Goal: Information Seeking & Learning: Check status

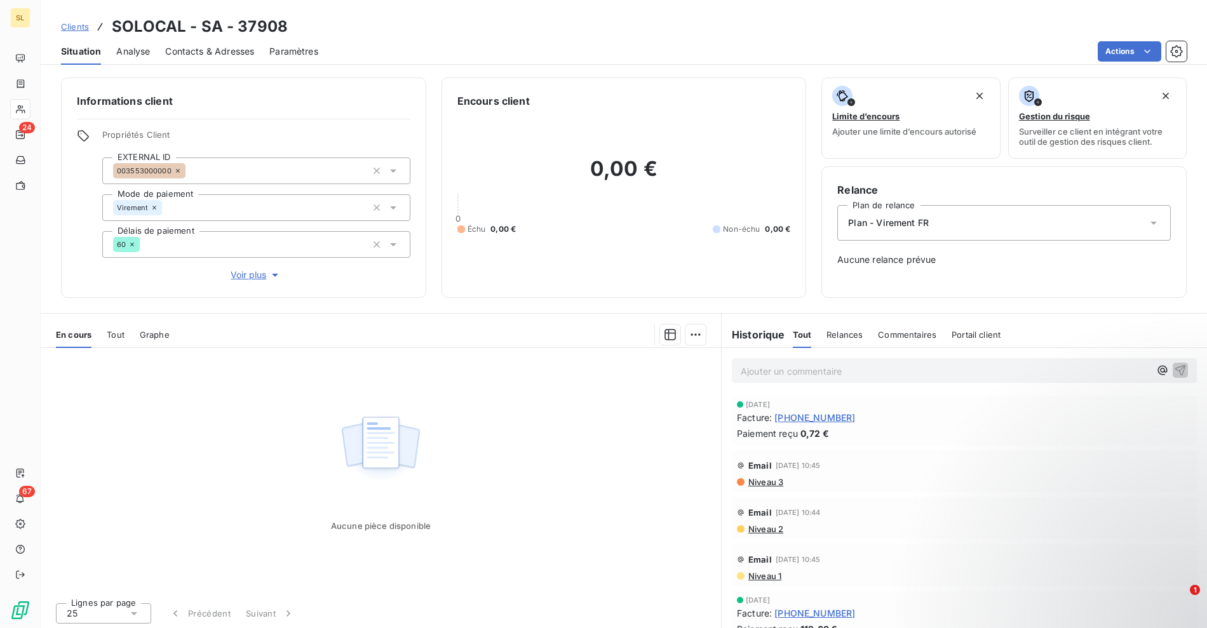
click at [81, 29] on span "Clients" at bounding box center [75, 27] width 28 height 10
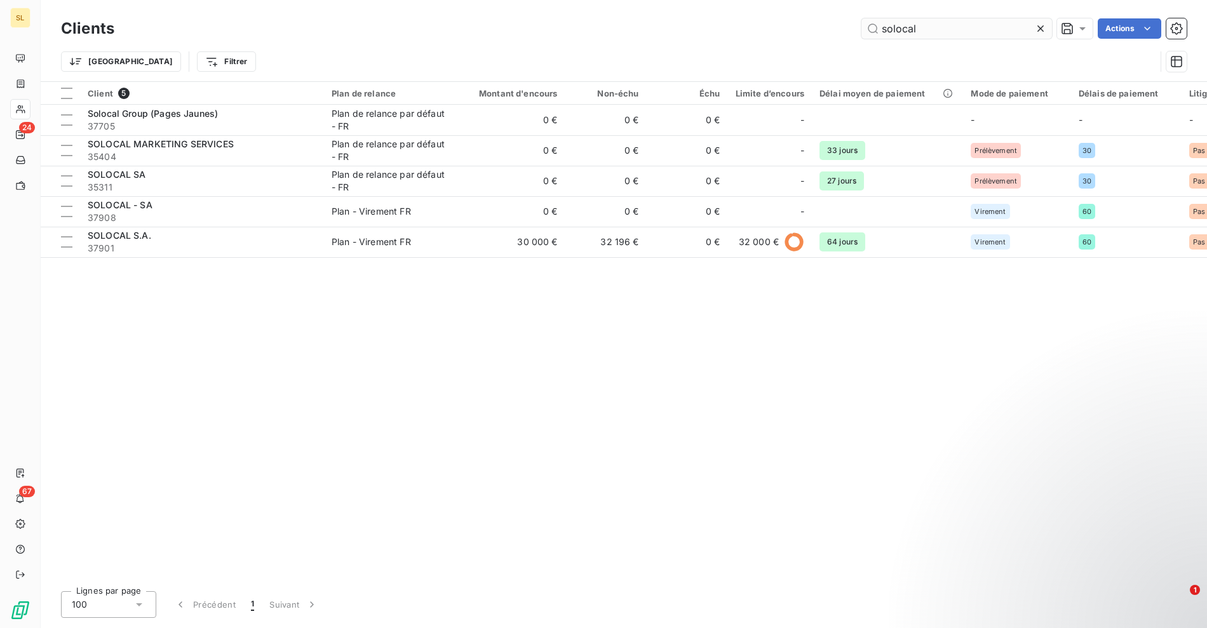
drag, startPoint x: 272, startPoint y: 21, endPoint x: 934, endPoint y: 20, distance: 661.8
click at [283, 22] on div "solocal Actions" at bounding box center [658, 28] width 1057 height 20
drag, startPoint x: 812, startPoint y: 33, endPoint x: 767, endPoint y: 41, distance: 46.5
click at [767, 41] on div "Clients solocal Actions" at bounding box center [624, 28] width 1126 height 27
paste input "4700006516"
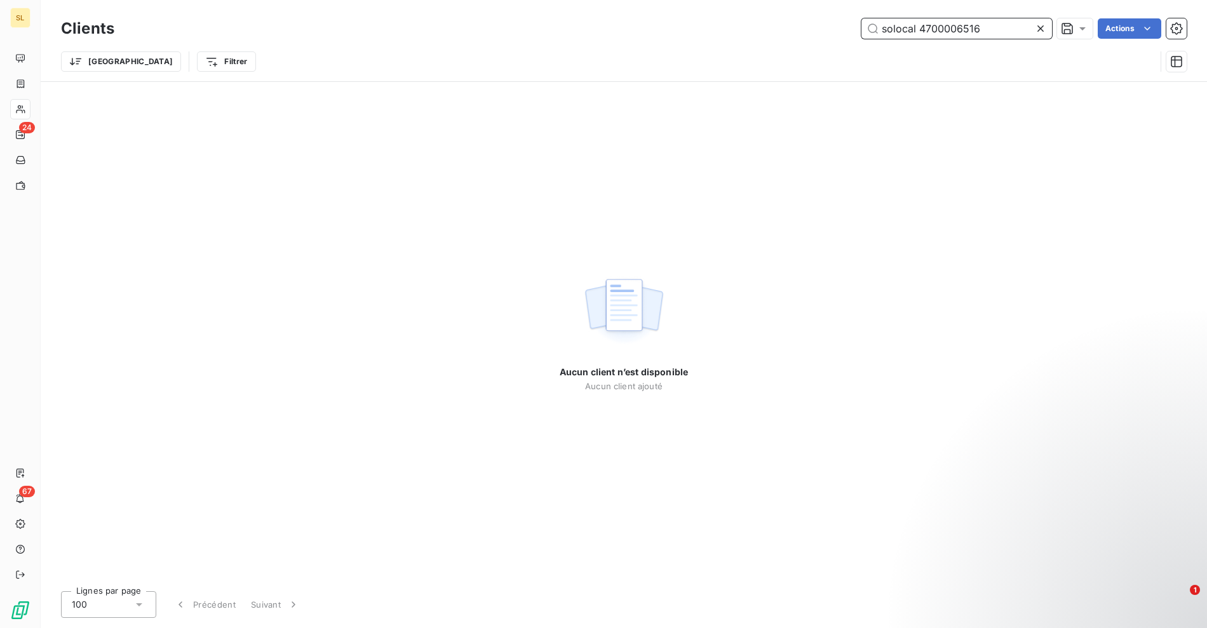
paste input "text"
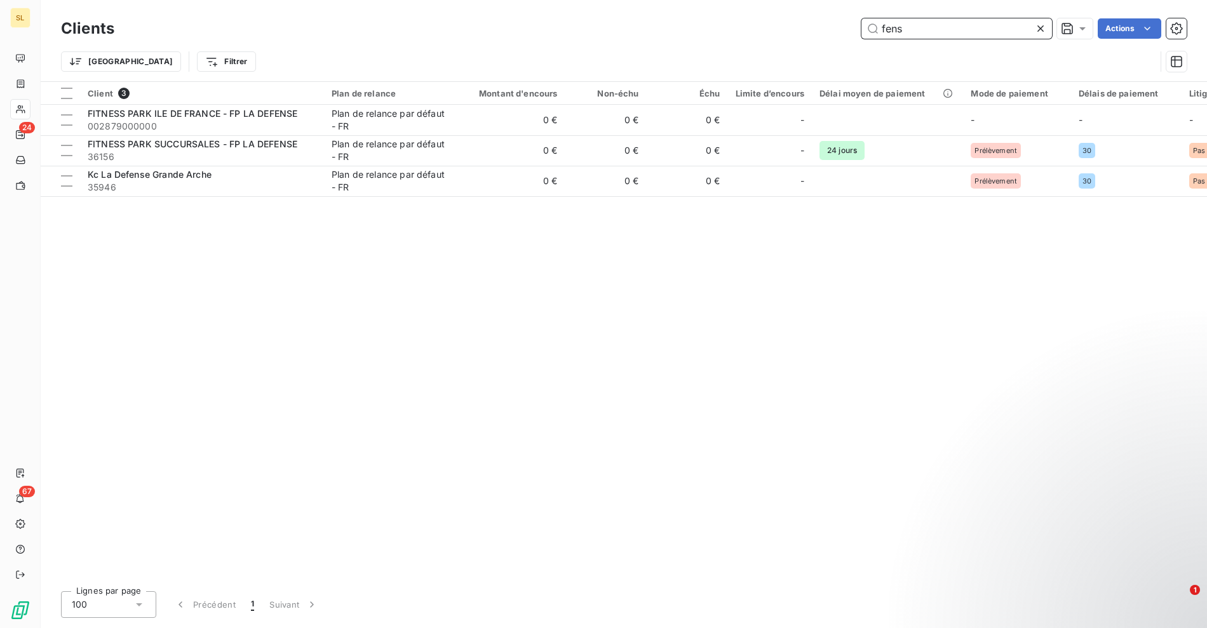
paste input "GYM FYZZ SENS - Magic Form S"
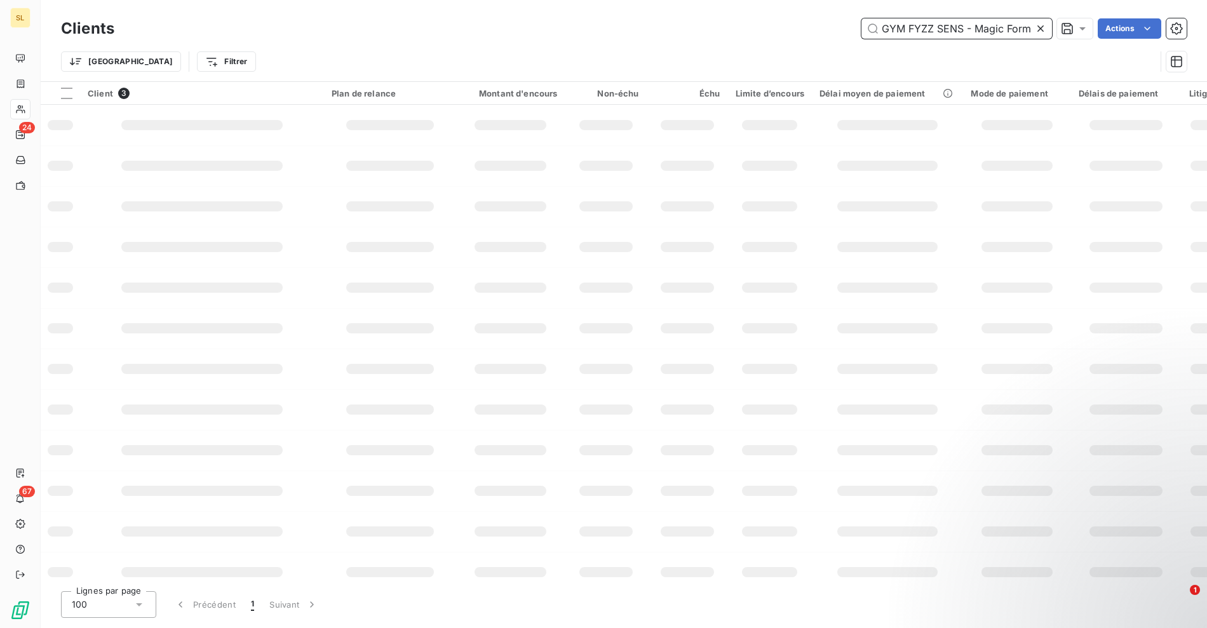
scroll to position [0, 25]
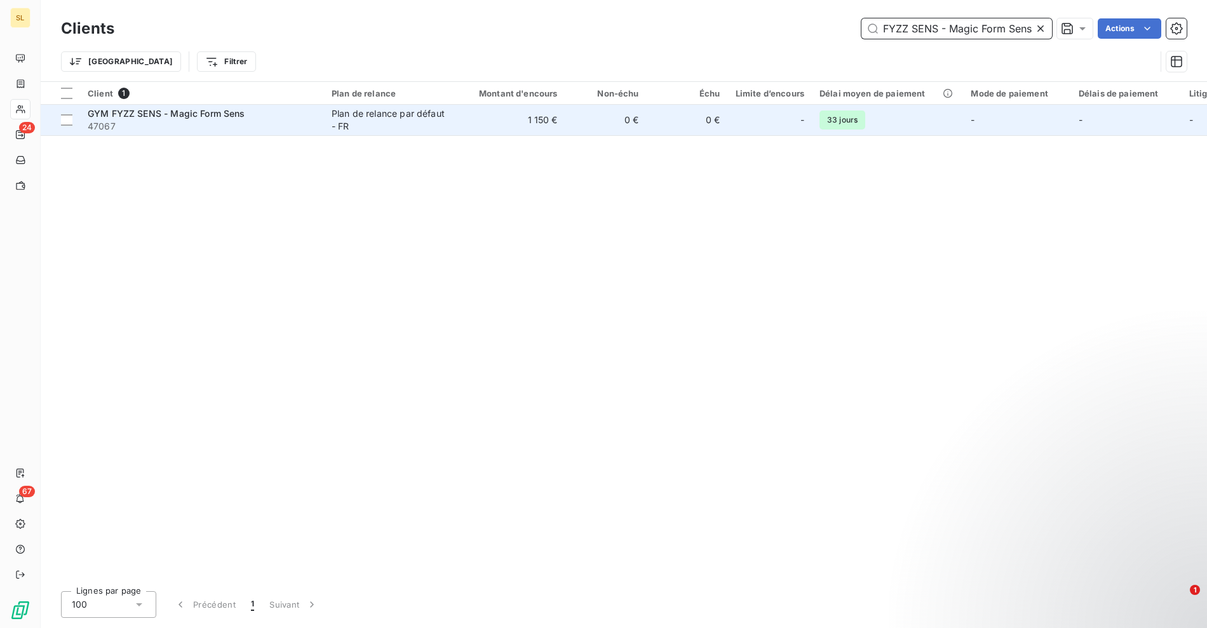
type input "GYM FYZZ SENS - Magic Form Sens"
click at [319, 124] on td "GYM FYZZ SENS - Magic Form Sens 47067" at bounding box center [202, 120] width 244 height 30
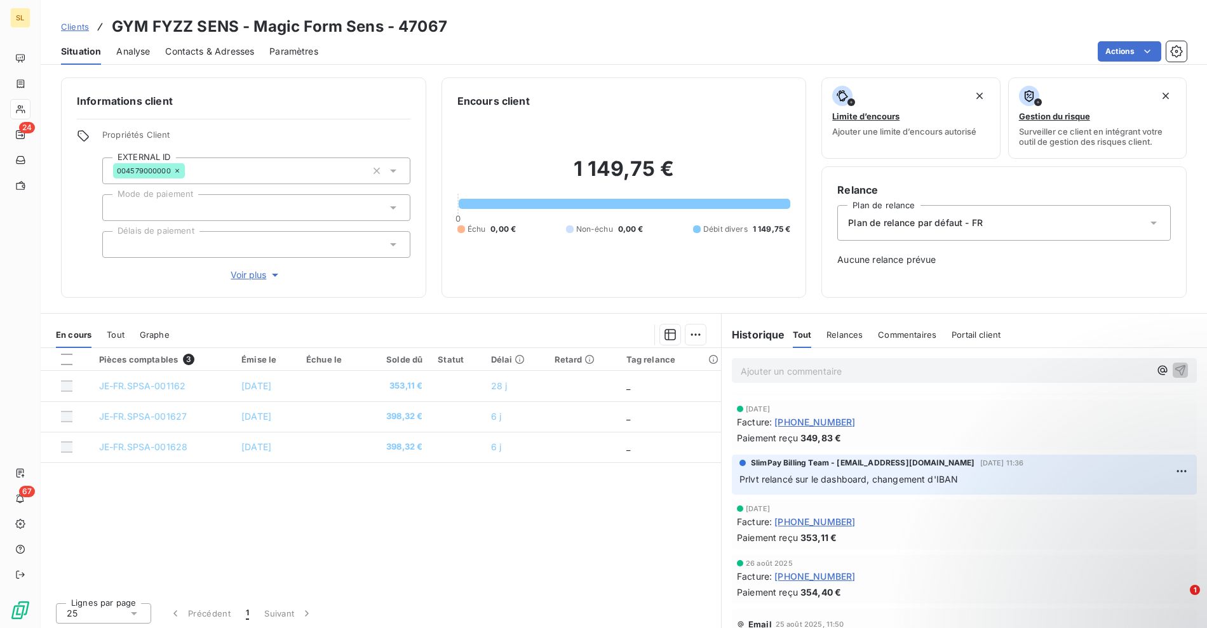
scroll to position [105, 0]
drag, startPoint x: 817, startPoint y: 478, endPoint x: 958, endPoint y: 478, distance: 140.4
click at [958, 478] on p "Prlvt relancé sur le dashboard, changement d'IBAN" at bounding box center [964, 480] width 450 height 15
click at [135, 22] on h3 "GYM FYZZ SENS - Magic Form Sens - 47067" at bounding box center [279, 26] width 335 height 23
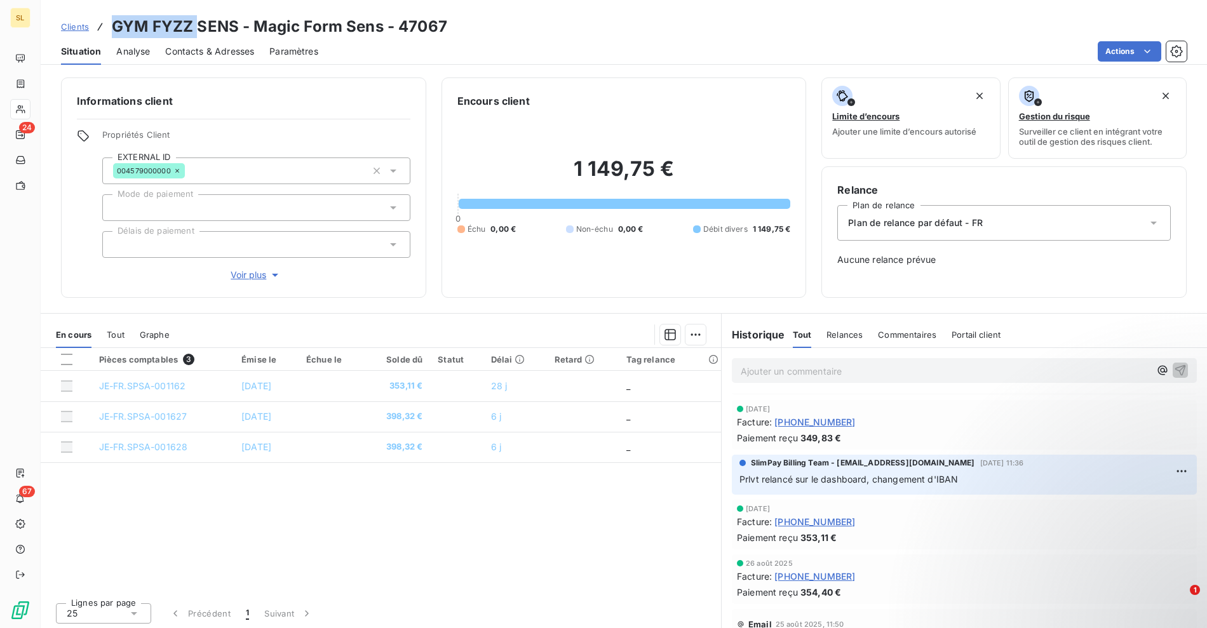
click at [189, 27] on h3 "GYM FYZZ SENS - Magic Form Sens - 47067" at bounding box center [279, 26] width 335 height 23
click at [215, 27] on h3 "GYM FYZZ SENS - Magic Form Sens - 47067" at bounding box center [279, 26] width 335 height 23
copy h3 "GYM FYZZ SENS"
click at [650, 45] on div "Actions" at bounding box center [759, 51] width 853 height 20
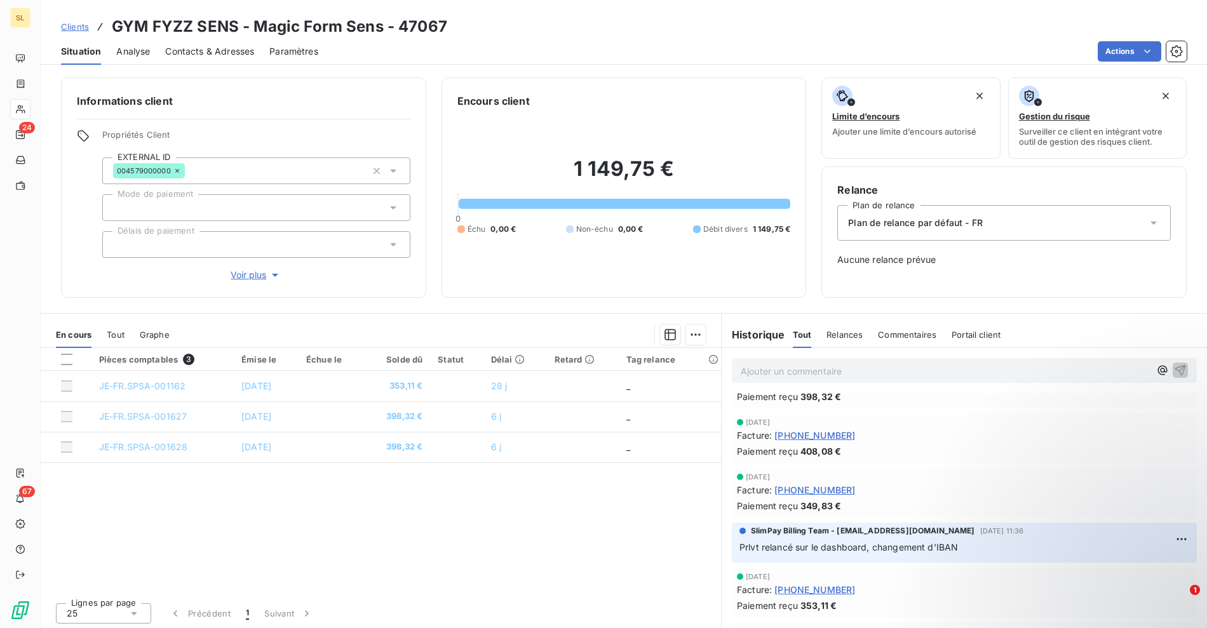
scroll to position [0, 0]
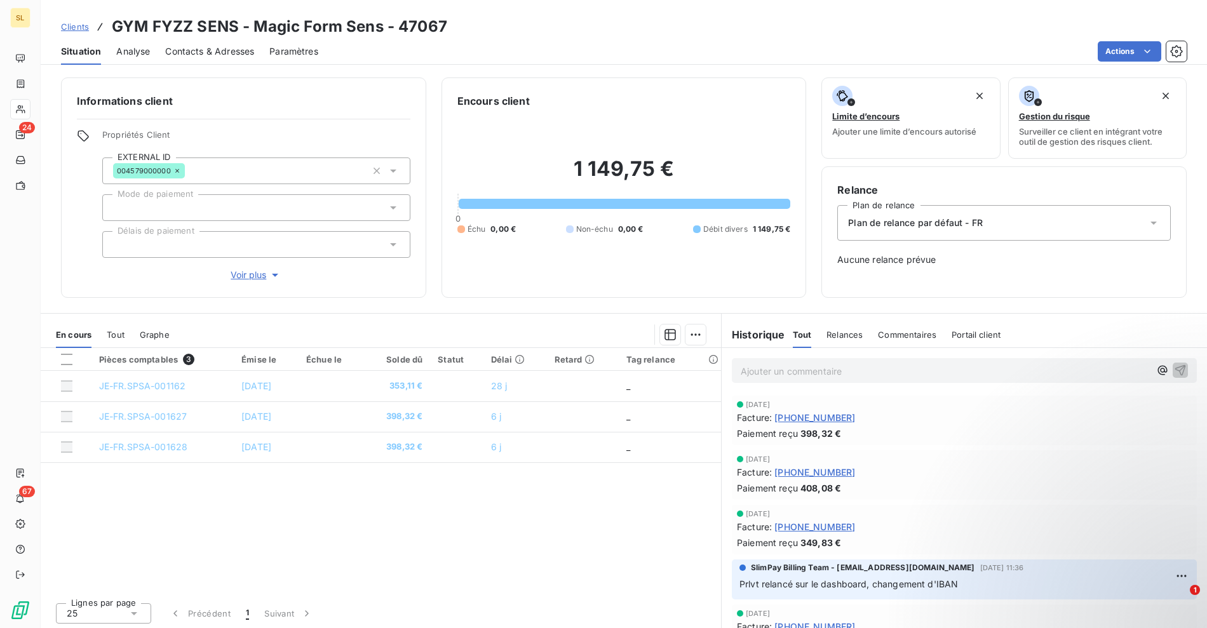
click at [552, 546] on div "Pièces comptables 3 Émise le Échue le Solde dû Statut Délai Retard Tag relance …" at bounding box center [381, 470] width 680 height 245
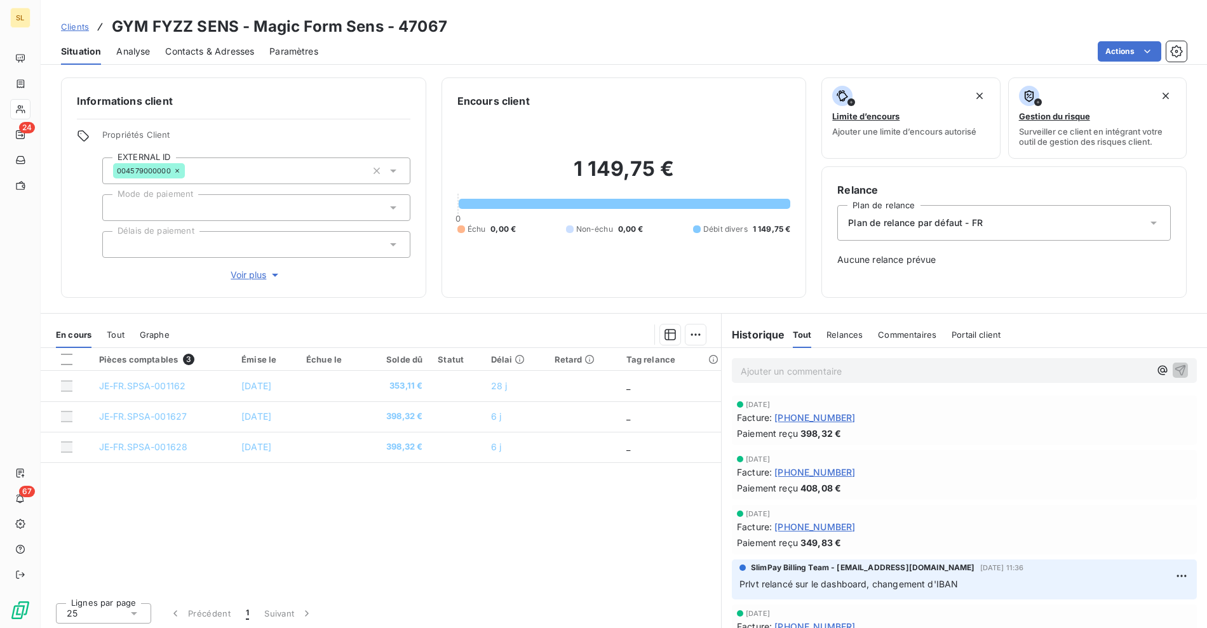
click at [434, 561] on div "Pièces comptables 3 Émise le Échue le Solde dû Statut Délai Retard Tag relance …" at bounding box center [381, 470] width 680 height 245
drag, startPoint x: 518, startPoint y: 567, endPoint x: 480, endPoint y: 169, distance: 400.1
click at [518, 563] on div "Pièces comptables 3 Émise le Échue le Solde dû Statut Délai Retard Tag relance …" at bounding box center [381, 470] width 680 height 245
click at [119, 26] on h3 "GYM FYZZ SENS - Magic Form Sens - 47067" at bounding box center [279, 26] width 335 height 23
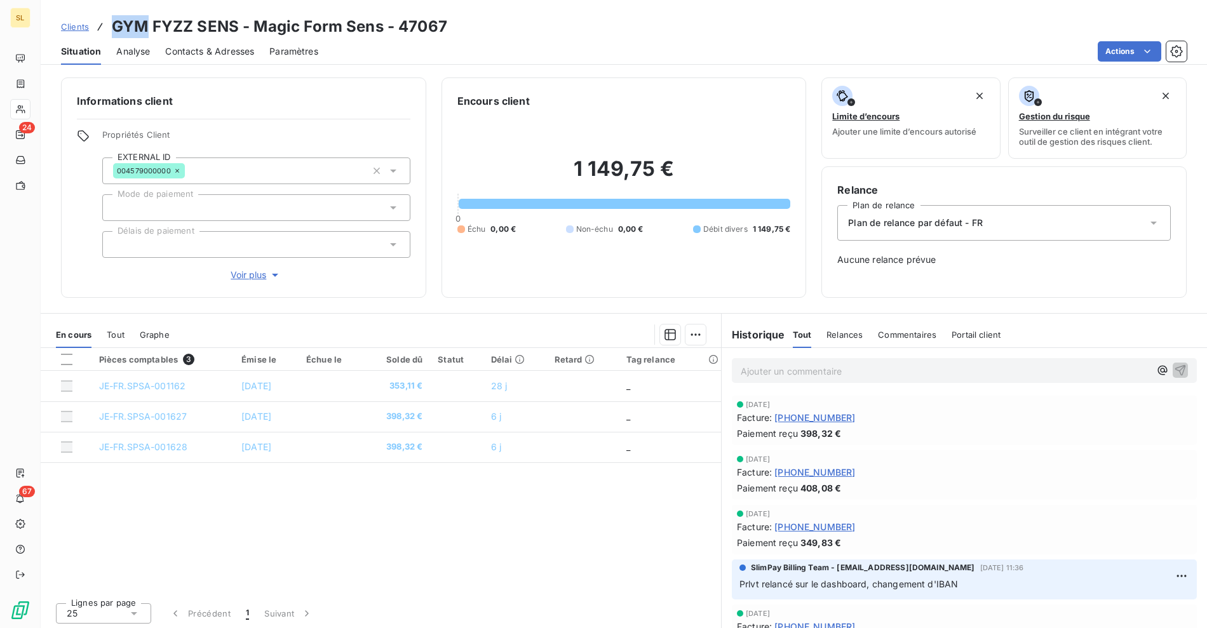
click at [130, 30] on h3 "GYM FYZZ SENS - Magic Form Sens - 47067" at bounding box center [279, 26] width 335 height 23
click at [267, 27] on h3 "GYM FYZZ SENS - Magic Form Sens - 47067" at bounding box center [279, 26] width 335 height 23
click at [351, 32] on h3 "GYM FYZZ SENS - Magic Form Sens - 47067" at bounding box center [279, 26] width 335 height 23
click at [219, 23] on h3 "GYM FYZZ SENS - Magic Form Sens - 47067" at bounding box center [279, 26] width 335 height 23
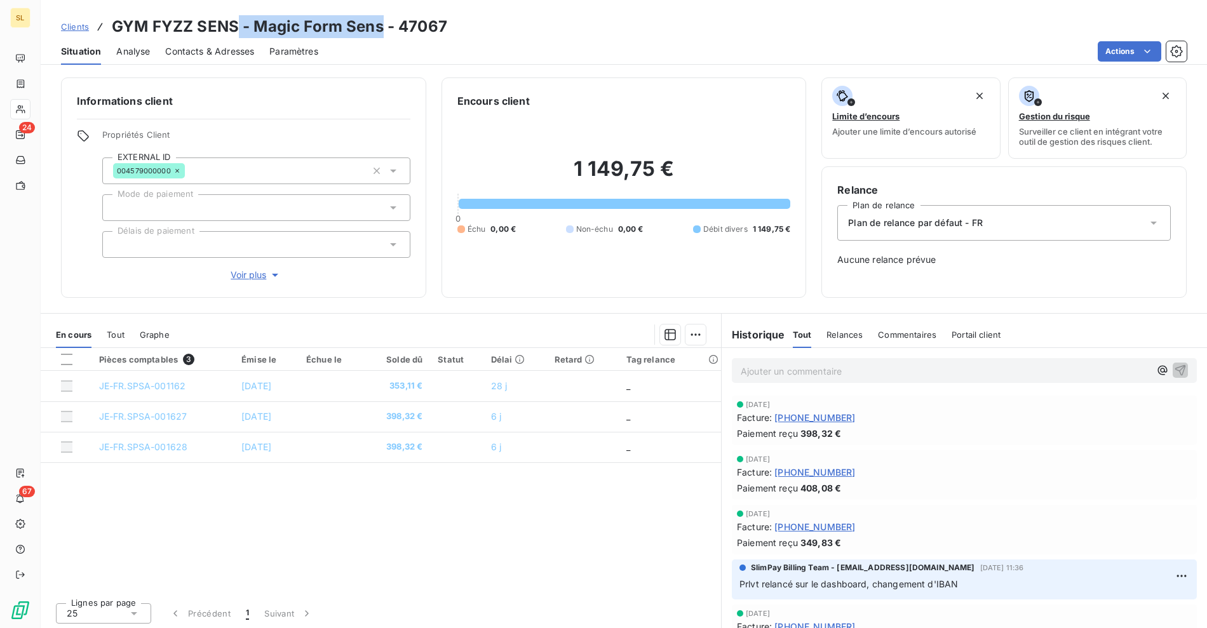
click at [232, 27] on h3 "GYM FYZZ SENS - Magic Form Sens - 47067" at bounding box center [279, 26] width 335 height 23
click at [126, 25] on h3 "GYM FYZZ SENS - Magic Form Sens - 47067" at bounding box center [279, 26] width 335 height 23
drag, startPoint x: 126, startPoint y: 25, endPoint x: 201, endPoint y: 26, distance: 75.0
click at [127, 25] on h3 "GYM FYZZ SENS - Magic Form Sens - 47067" at bounding box center [279, 26] width 335 height 23
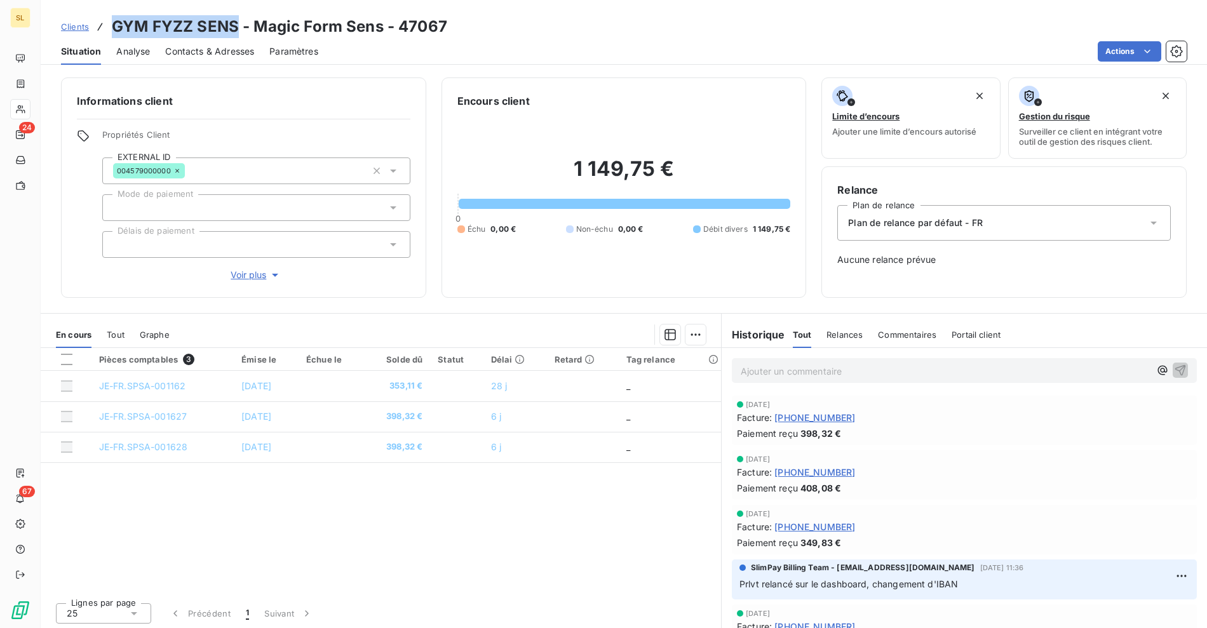
click at [201, 26] on h3 "GYM FYZZ SENS - Magic Form Sens - 47067" at bounding box center [279, 26] width 335 height 23
copy h3 "GYM FYZZ SENS"
click at [493, 29] on div "Clients GYM FYZZ SENS - Magic Form Sens - 47067" at bounding box center [624, 26] width 1166 height 23
click at [86, 24] on span "Clients" at bounding box center [75, 27] width 28 height 10
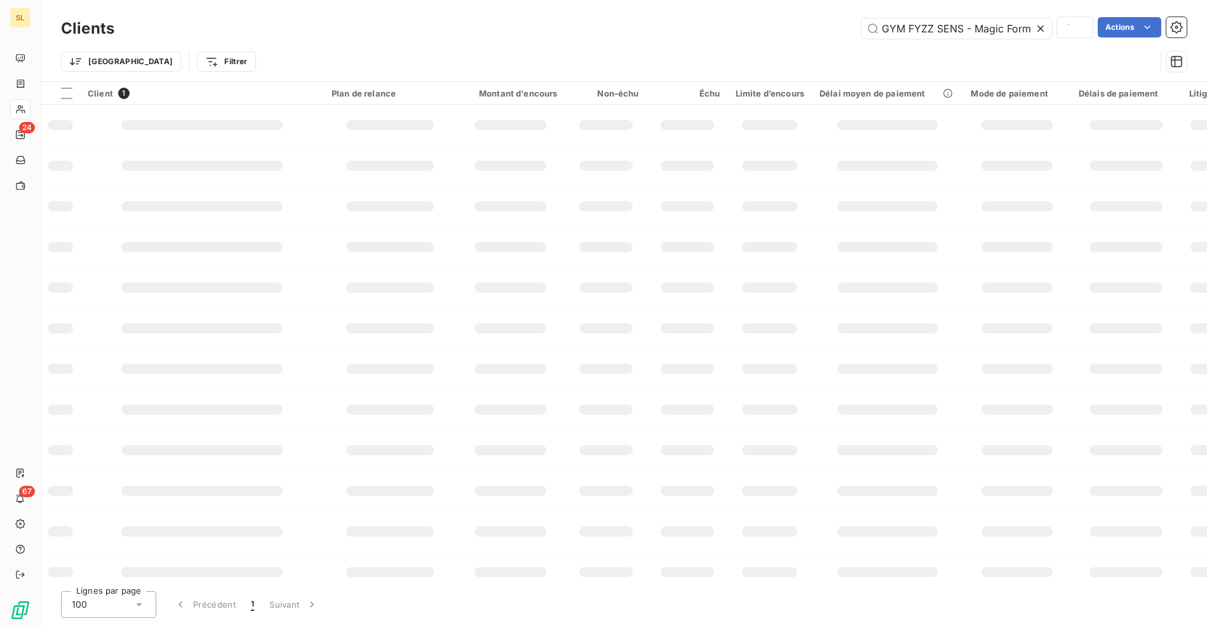
scroll to position [0, 25]
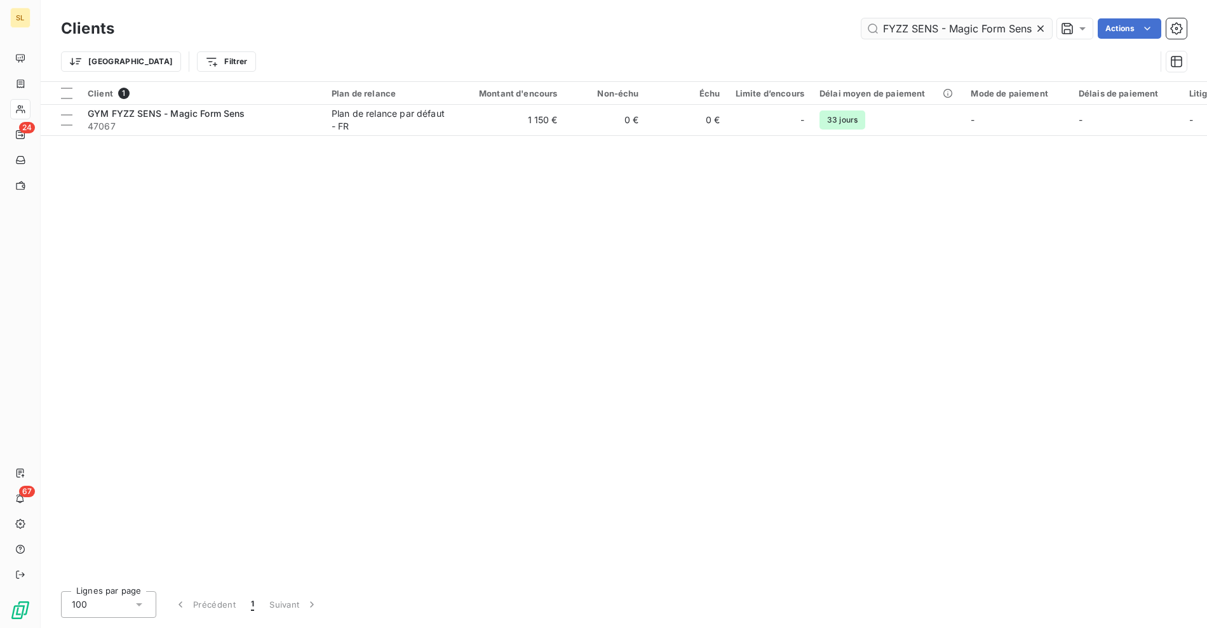
click at [939, 22] on input "GYM FYZZ SENS - Magic Form Sens" at bounding box center [956, 28] width 191 height 20
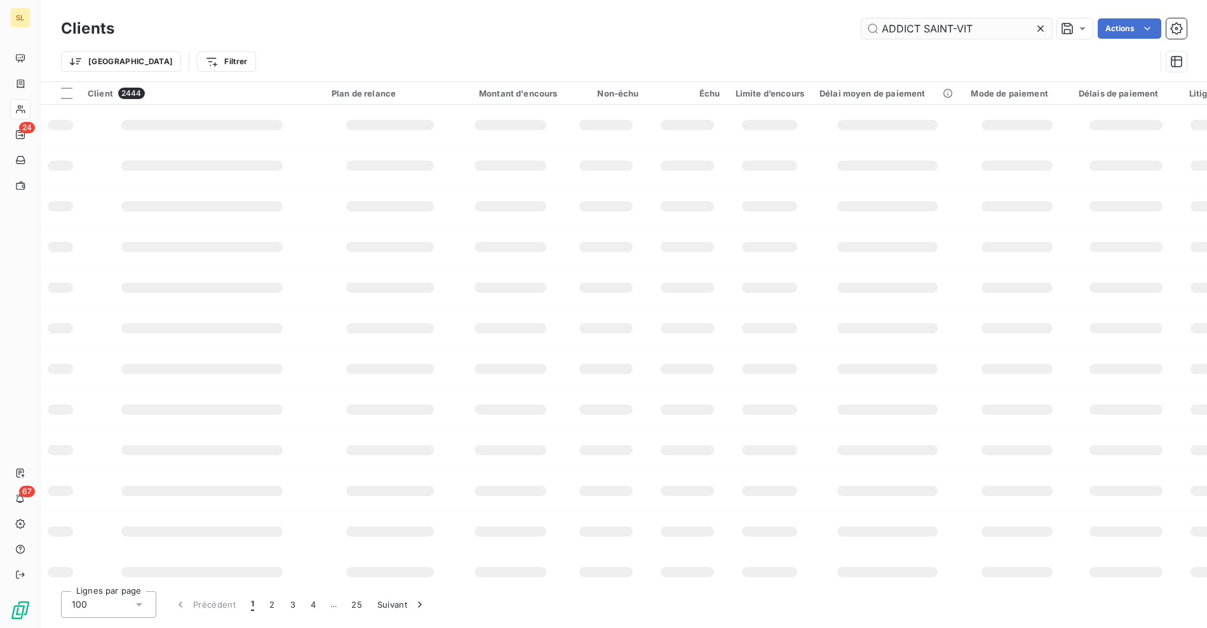
type input "ADDICT SAINT-VIT"
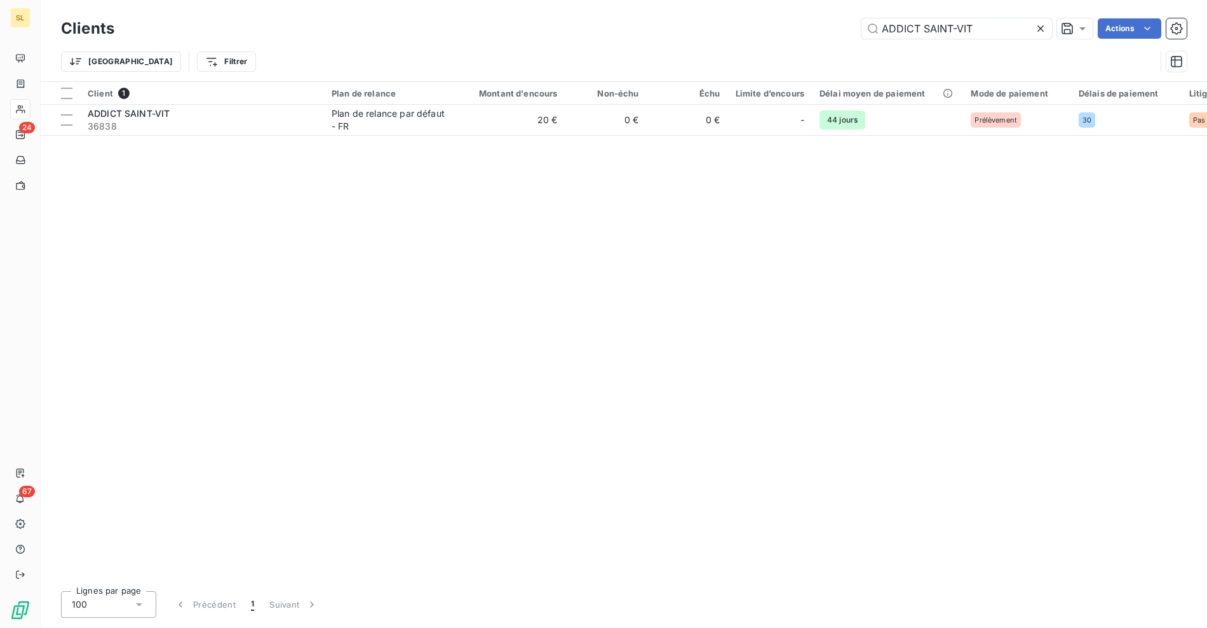
click at [649, 147] on div "Client 1 Plan de relance Montant d'encours Non-échu Échu Limite d’encours Délai…" at bounding box center [624, 331] width 1166 height 499
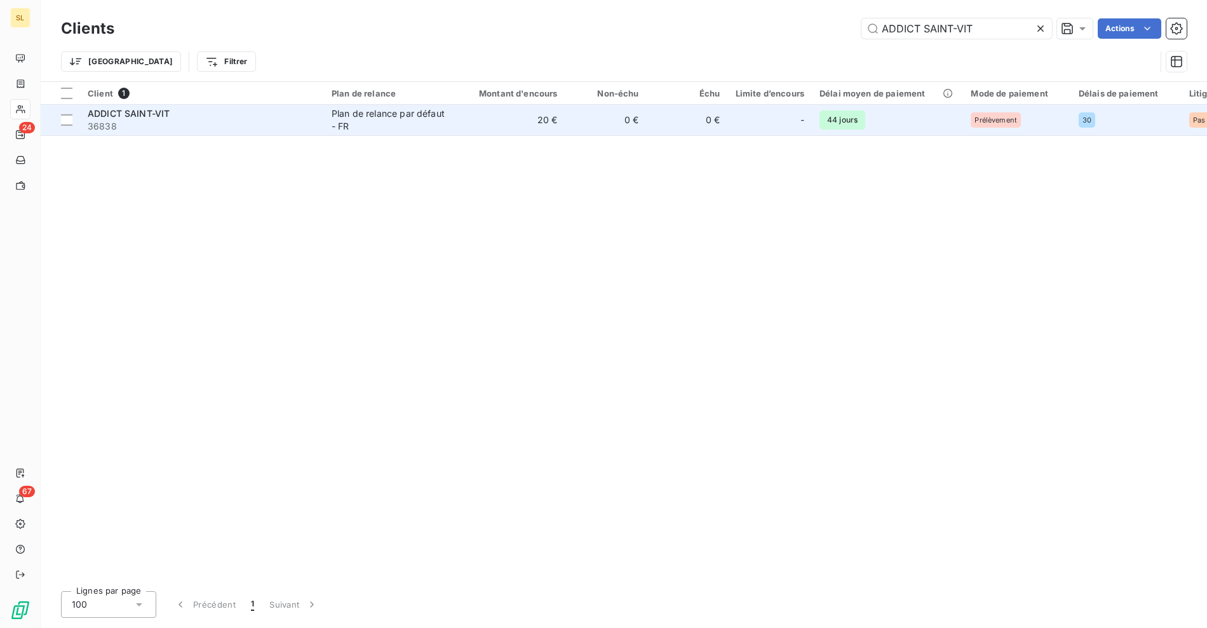
click at [655, 127] on td "0 €" at bounding box center [687, 120] width 81 height 30
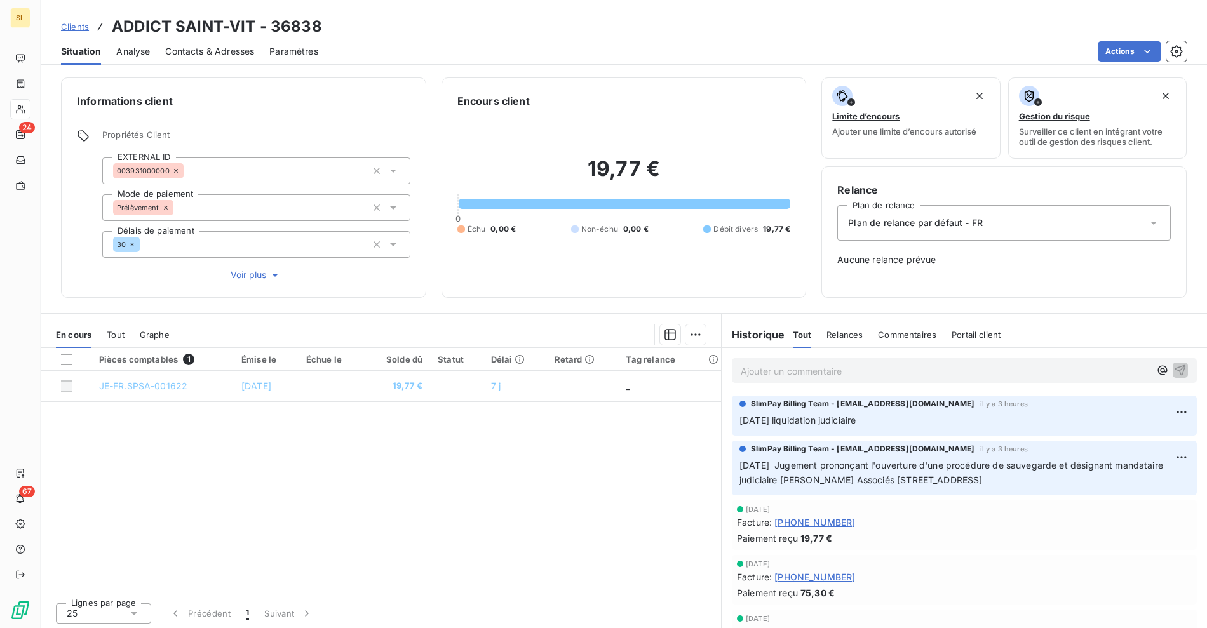
click at [223, 53] on span "Contacts & Adresses" at bounding box center [209, 51] width 89 height 13
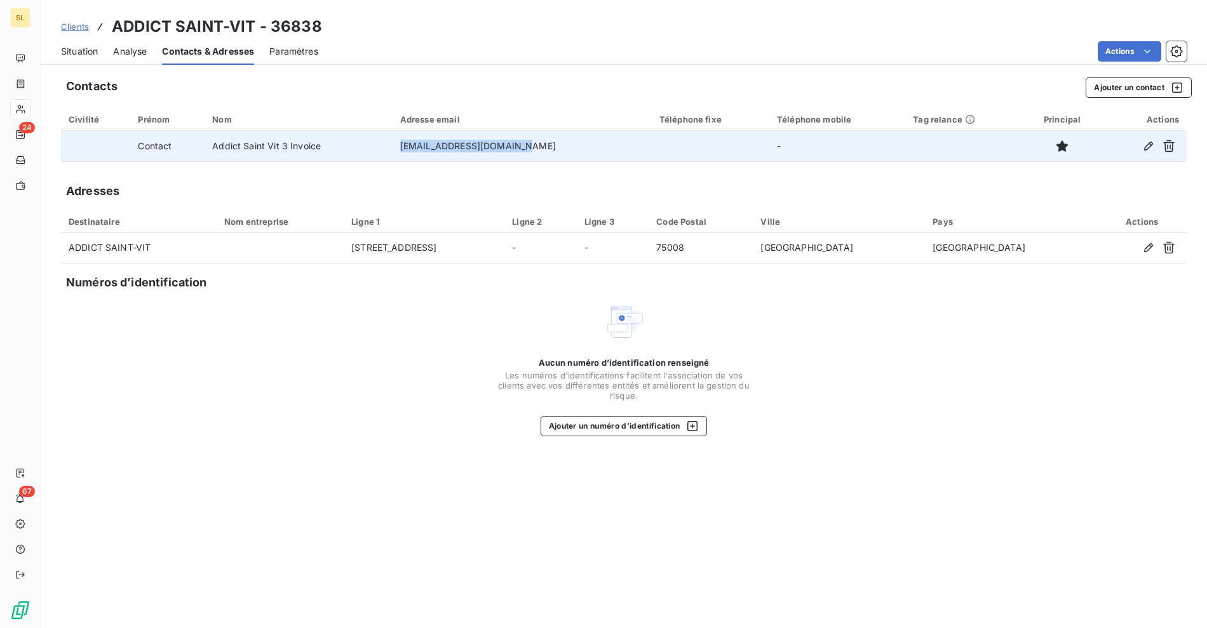
drag, startPoint x: 413, startPoint y: 147, endPoint x: 563, endPoint y: 152, distance: 149.3
click at [563, 152] on td "[EMAIL_ADDRESS][DOMAIN_NAME]" at bounding box center [522, 146] width 259 height 30
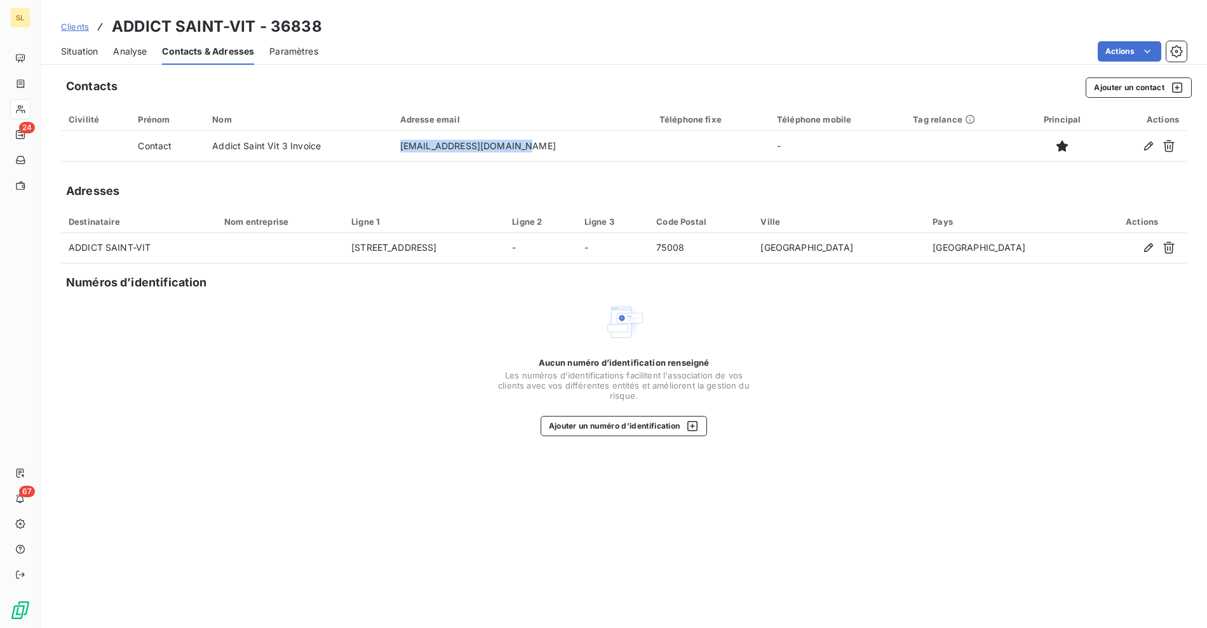
click at [77, 29] on span "Clients" at bounding box center [75, 27] width 28 height 10
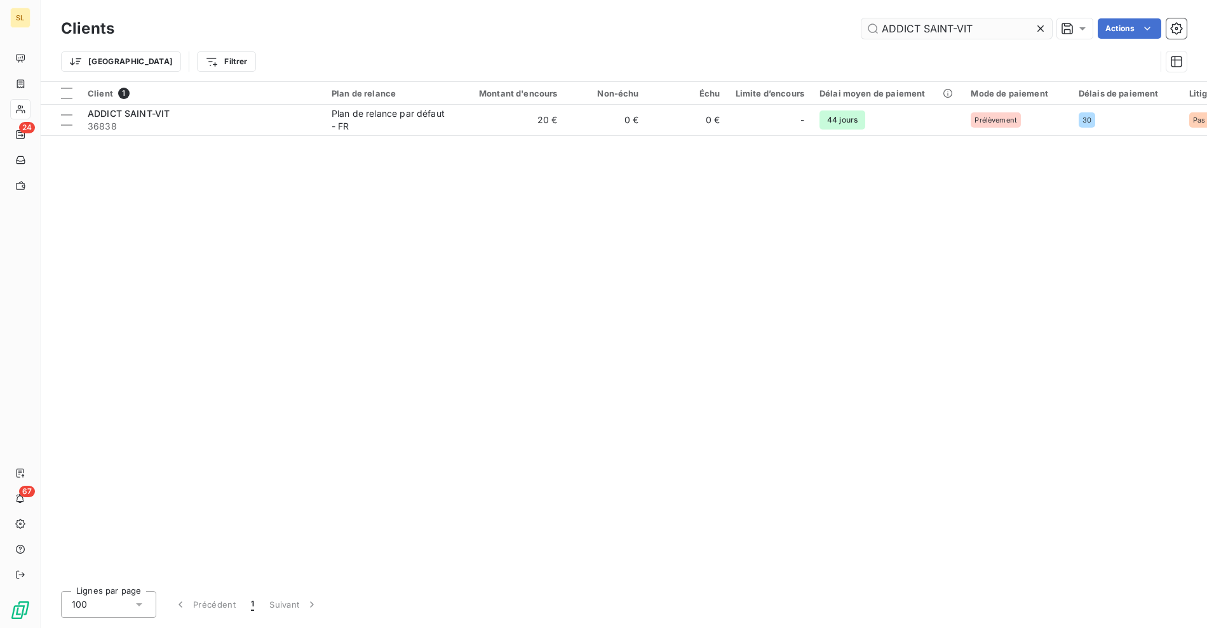
click at [942, 33] on input "ADDICT SAINT-VIT" at bounding box center [956, 28] width 191 height 20
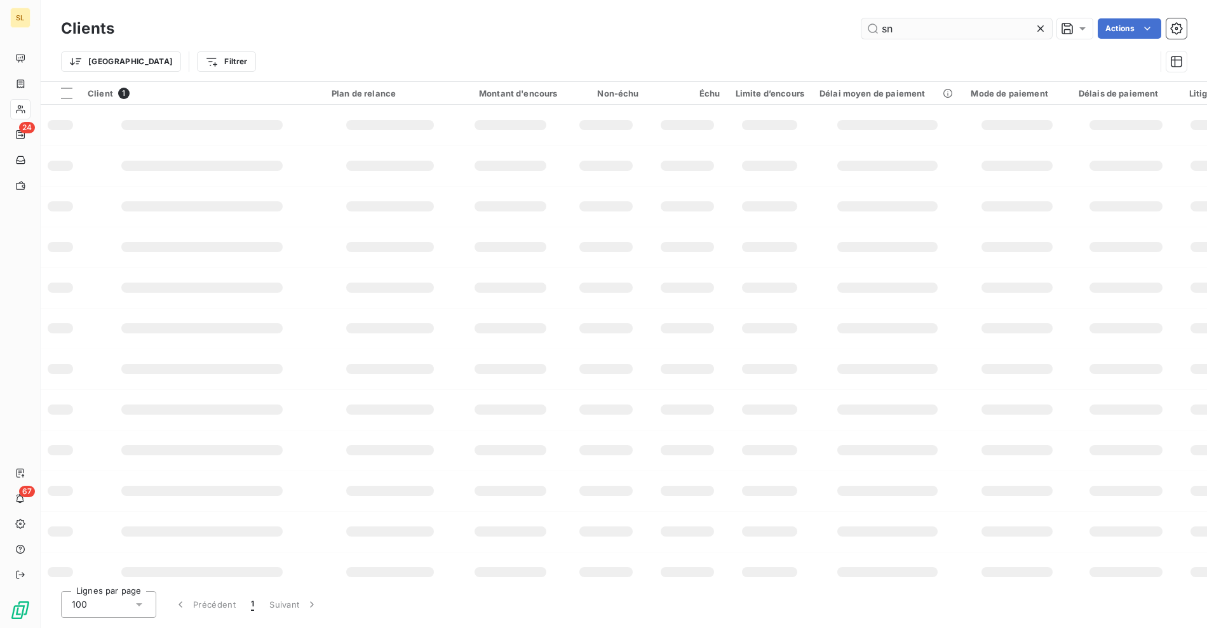
type input "s"
type input "e"
type input "sens"
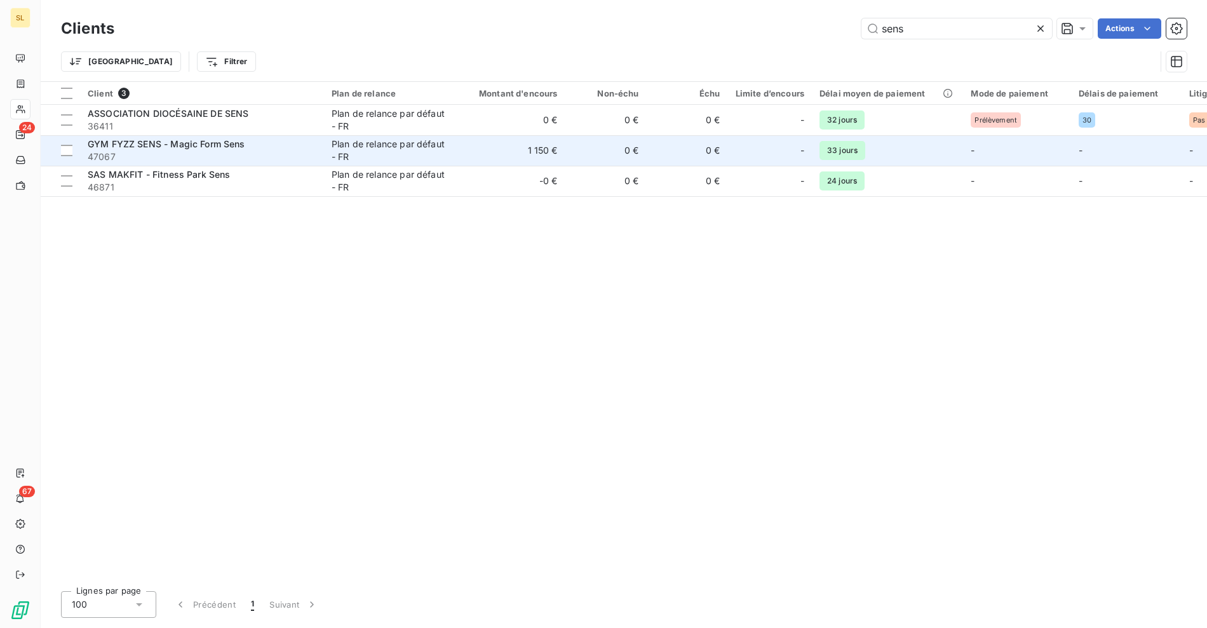
click at [339, 148] on div "Plan de relance par défaut - FR" at bounding box center [390, 150] width 117 height 25
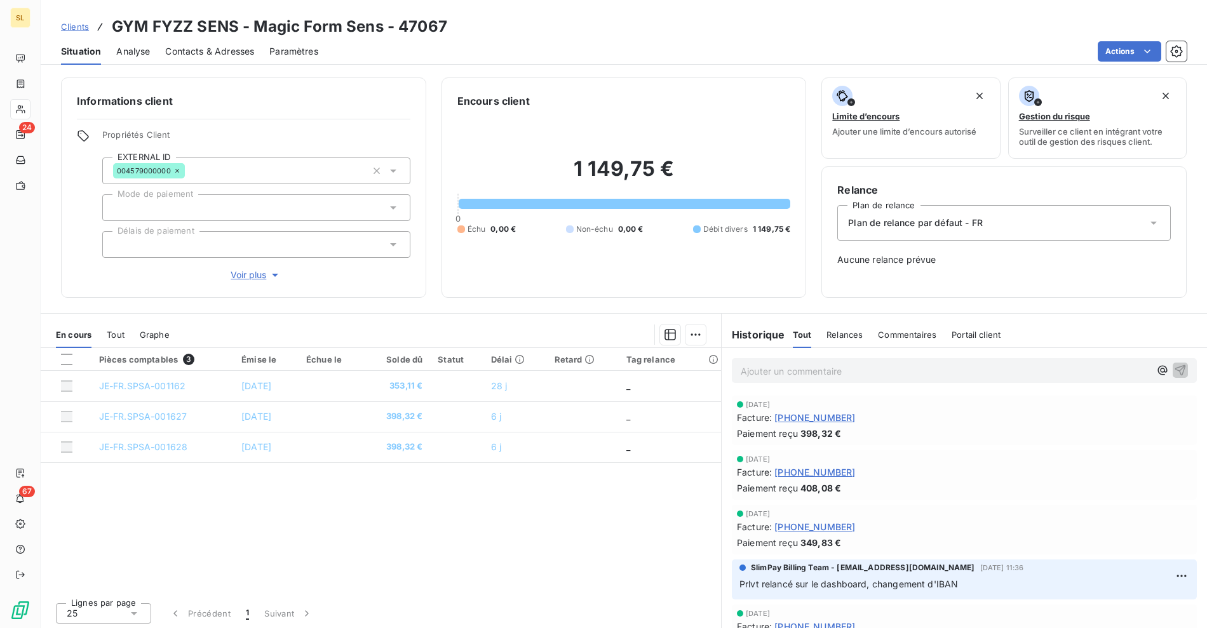
click at [225, 60] on div "Contacts & Adresses" at bounding box center [209, 51] width 89 height 27
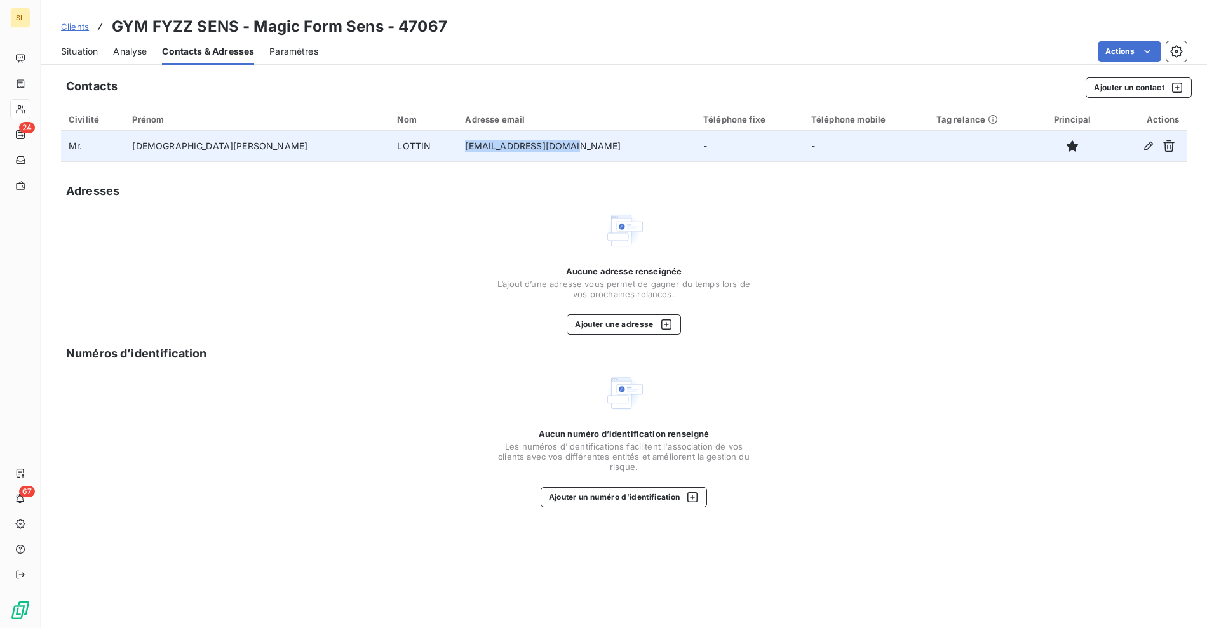
drag, startPoint x: 405, startPoint y: 149, endPoint x: 531, endPoint y: 160, distance: 126.3
click at [531, 160] on tr "[PERSON_NAME] [EMAIL_ADDRESS][DOMAIN_NAME] - -" at bounding box center [624, 146] width 1126 height 30
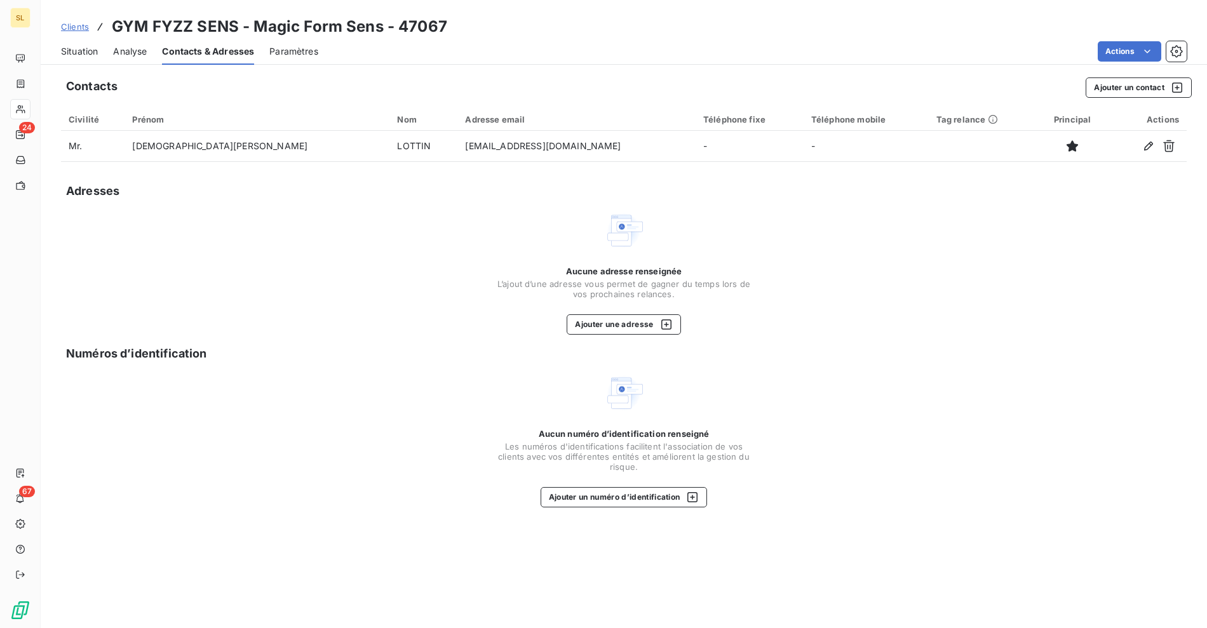
click at [90, 29] on div "Clients GYM FYZZ SENS - Magic Form Sens - 47067" at bounding box center [254, 26] width 386 height 23
click at [60, 24] on div "Clients GYM FYZZ SENS - Magic Form Sens - 47067" at bounding box center [624, 26] width 1166 height 23
click at [67, 29] on span "Clients" at bounding box center [75, 27] width 28 height 10
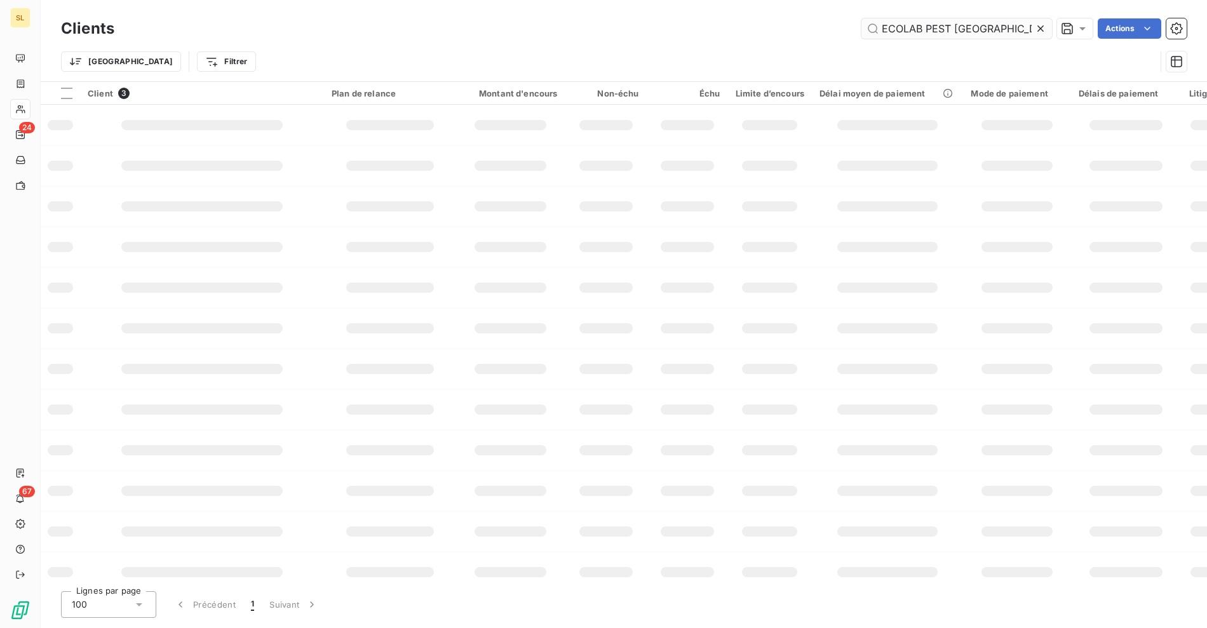
click at [928, 27] on input "ECOLAB PEST [GEOGRAPHIC_DATA] SAS" at bounding box center [956, 28] width 191 height 20
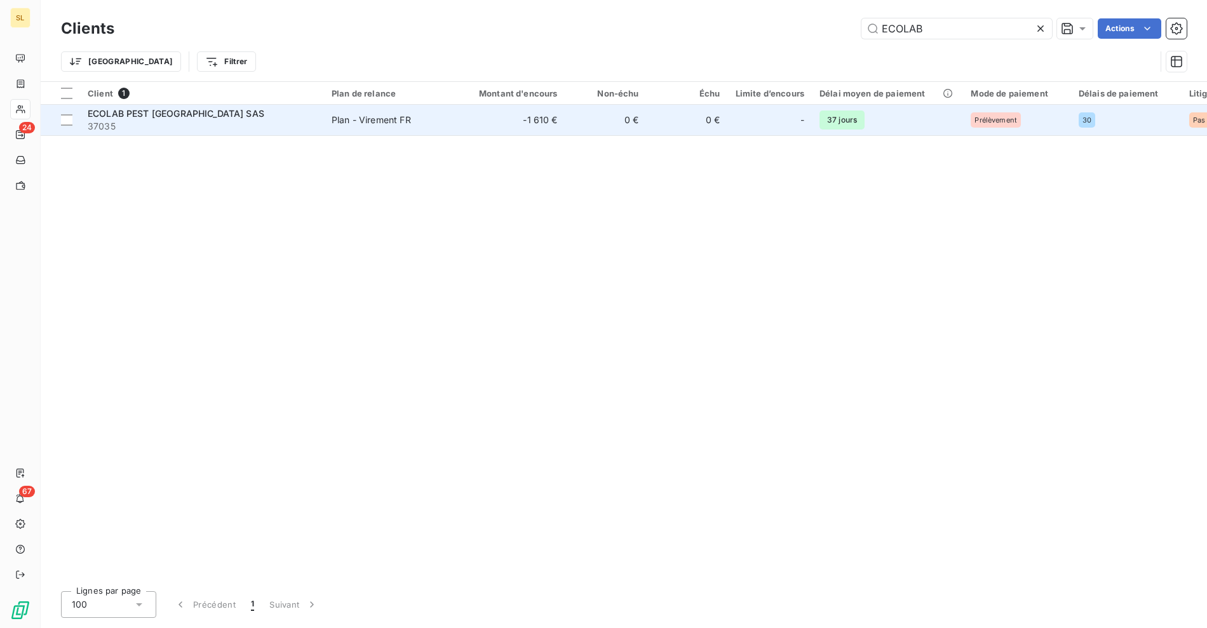
type input "ECOLAB"
click at [372, 131] on td "Plan - Virement FR" at bounding box center [390, 120] width 132 height 30
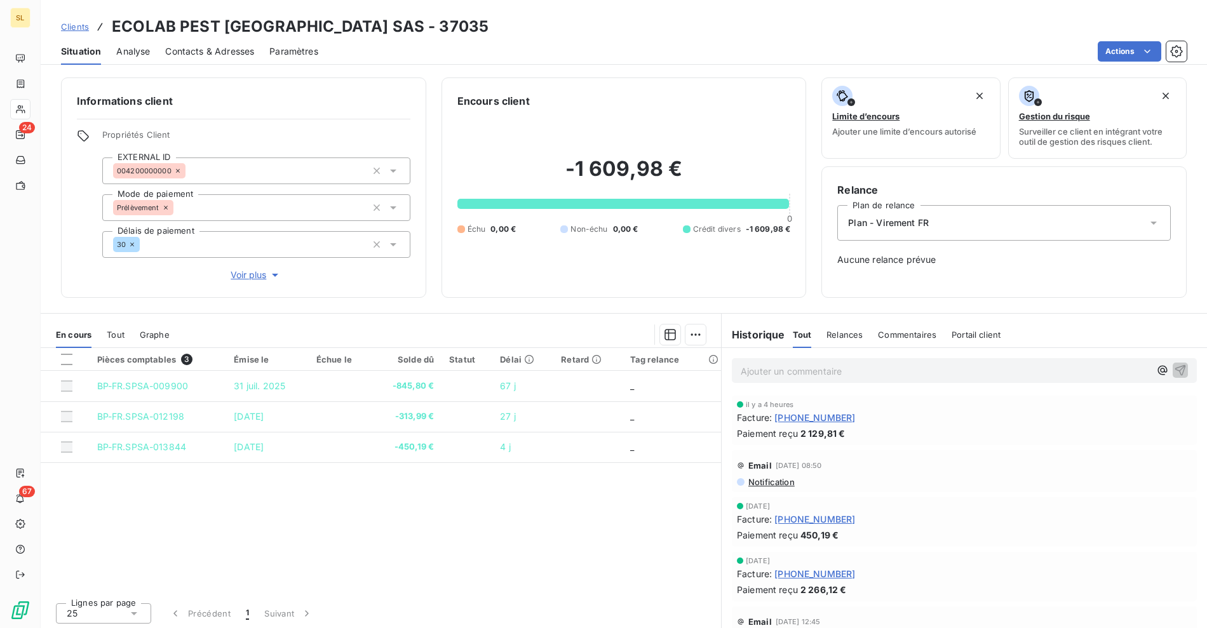
click at [553, 499] on div "Pièces comptables 3 Émise le Échue le Solde dû Statut Délai Retard Tag relance …" at bounding box center [381, 470] width 680 height 245
click at [76, 25] on span "Clients" at bounding box center [75, 27] width 28 height 10
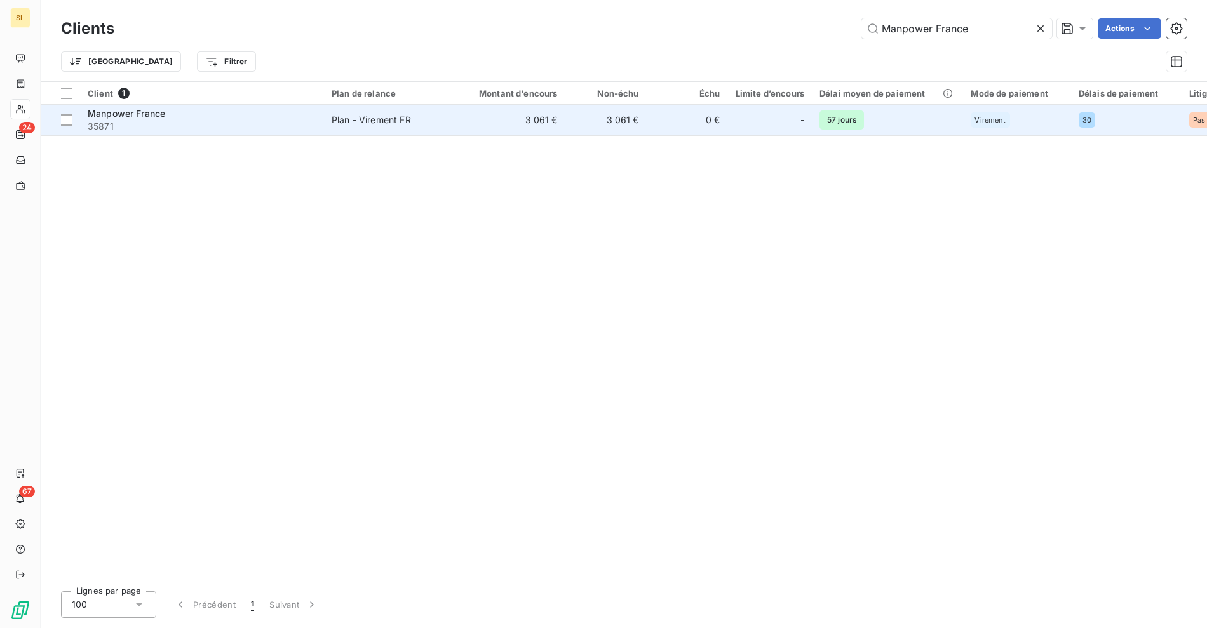
type input "Manpower France"
click at [240, 124] on span "35871" at bounding box center [202, 126] width 229 height 13
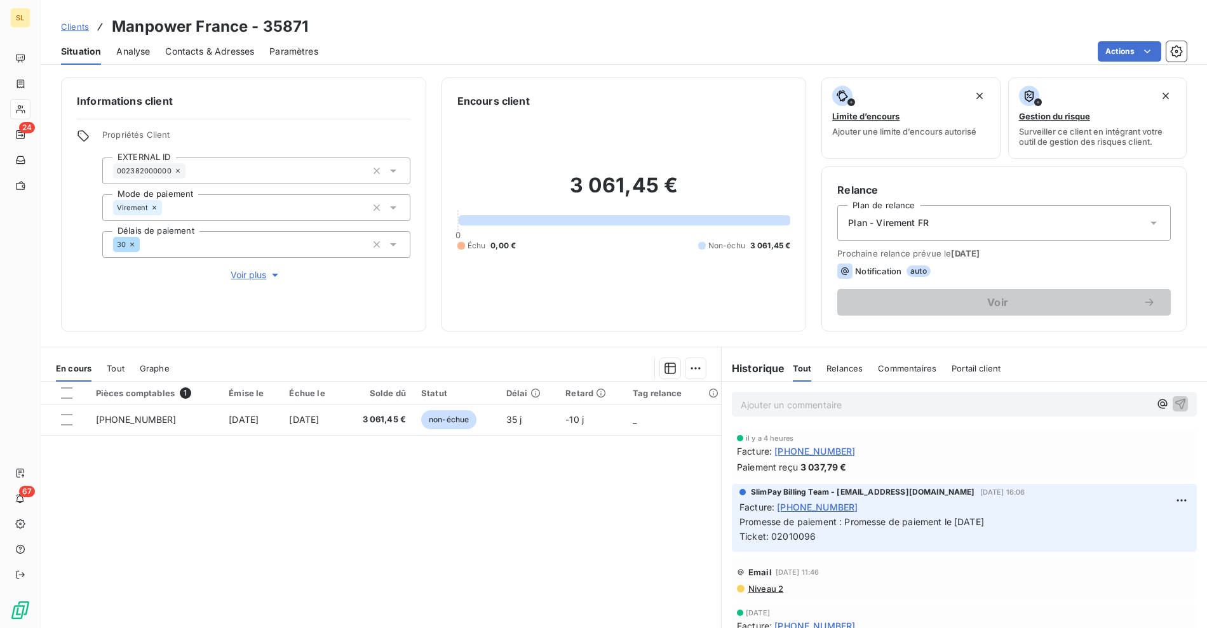
click at [81, 26] on span "Clients" at bounding box center [75, 27] width 28 height 10
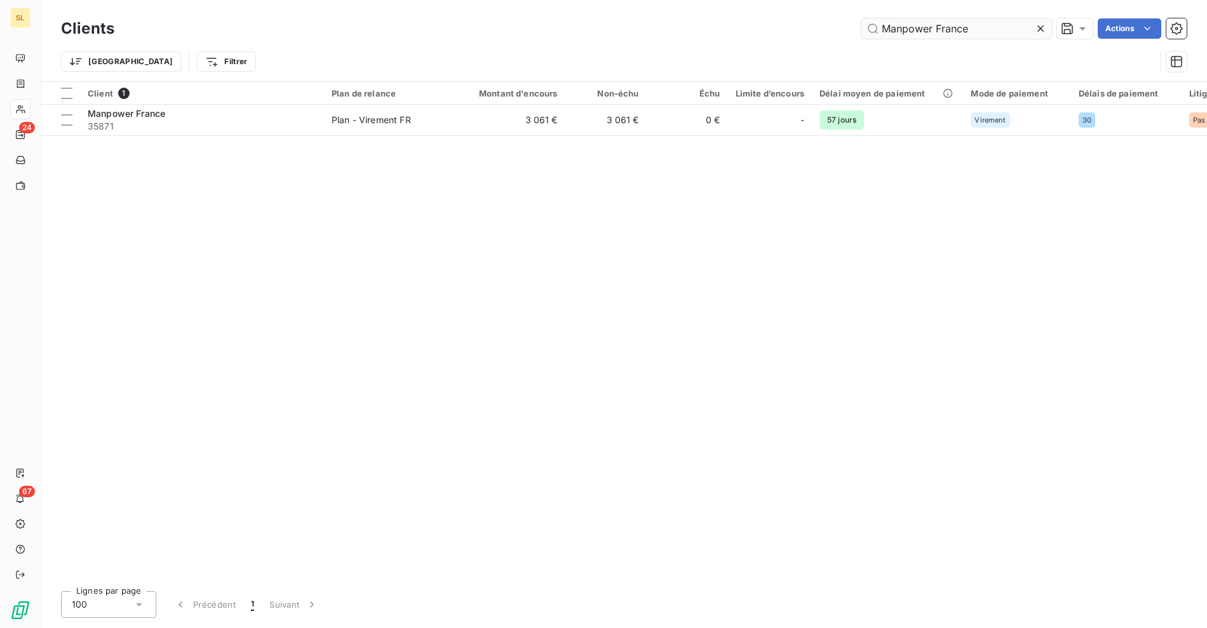
click at [894, 32] on input "Manpower France" at bounding box center [956, 28] width 191 height 20
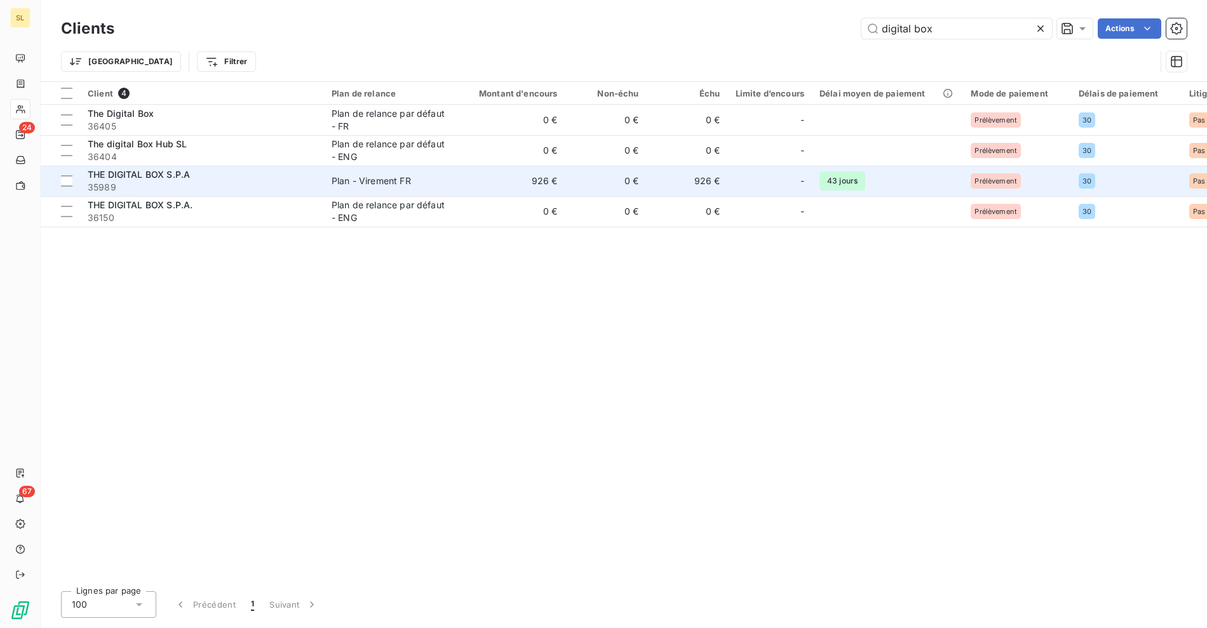
type input "digital box"
click at [223, 186] on span "35989" at bounding box center [202, 187] width 229 height 13
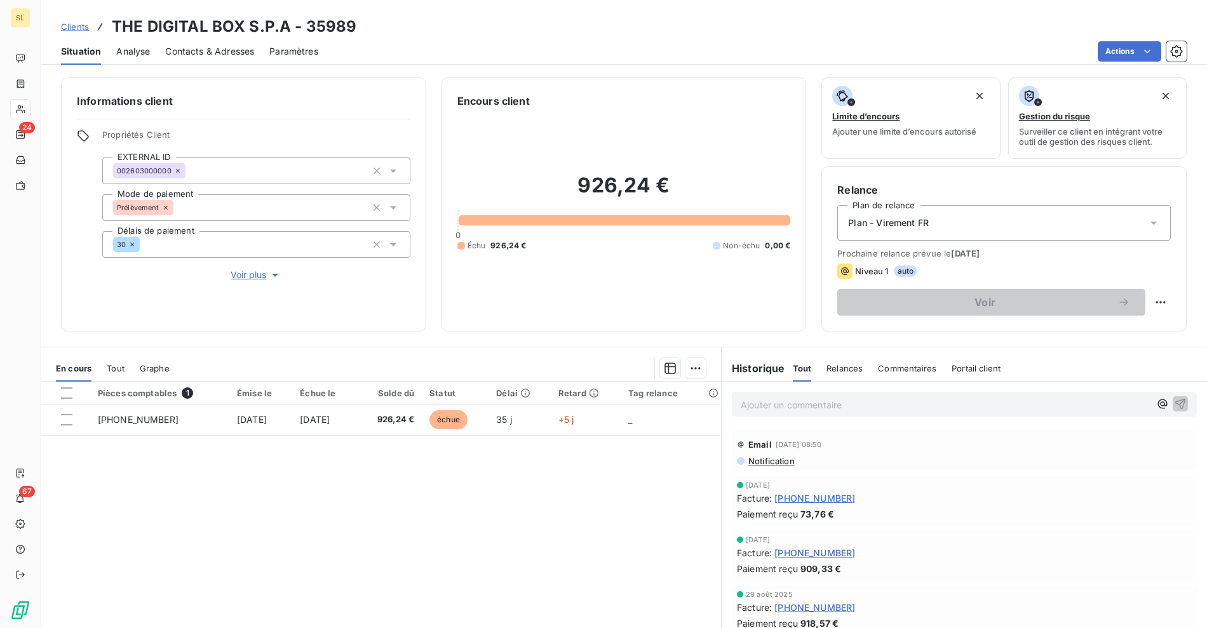
click at [436, 564] on div "Pièces comptables 1 Émise le Échue le Solde dû Statut Délai Retard Tag relance …" at bounding box center [381, 504] width 680 height 245
click at [413, 498] on div "Pièces comptables 1 Émise le Échue le Solde dû Statut Délai Retard Tag relance …" at bounding box center [381, 504] width 680 height 245
click at [617, 32] on div "Clients THE DIGITAL BOX S.P.A - 35989" at bounding box center [624, 26] width 1166 height 23
drag, startPoint x: 440, startPoint y: 11, endPoint x: 156, endPoint y: 60, distance: 288.1
click at [440, 11] on div "Clients THE DIGITAL BOX S.P.A - 35989 Situation Analyse Contacts & Adresses Par…" at bounding box center [624, 32] width 1166 height 65
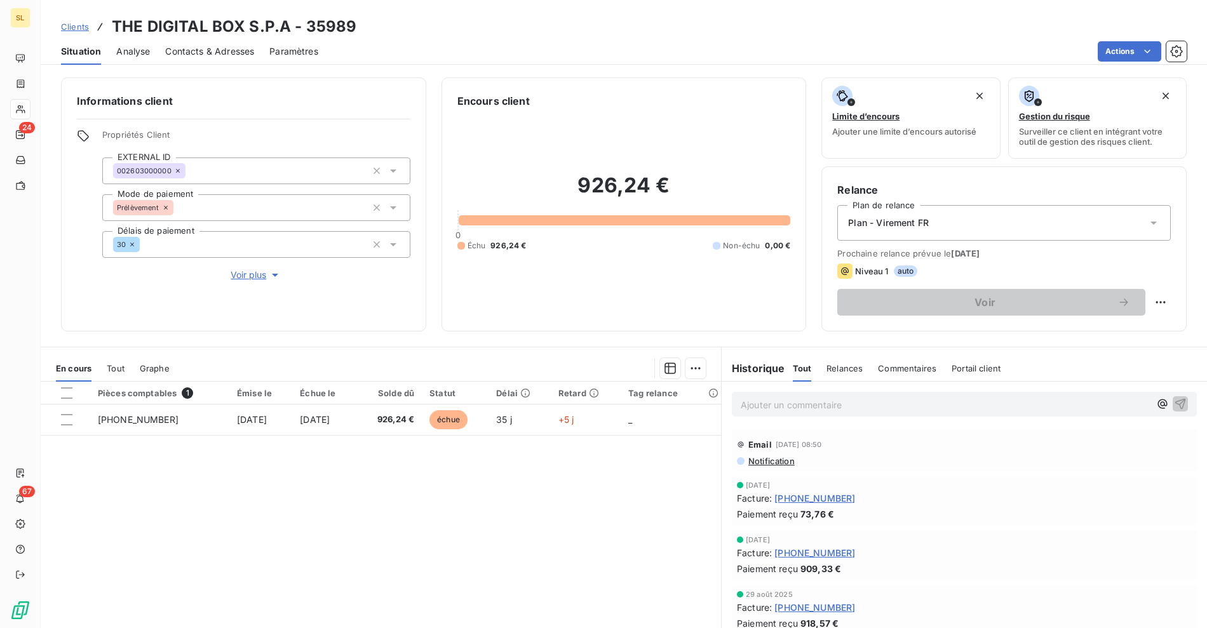
click at [780, 411] on div "Ajouter un commentaire ﻿" at bounding box center [964, 404] width 465 height 25
click at [784, 410] on p "Ajouter un commentaire ﻿" at bounding box center [945, 405] width 409 height 16
click at [953, 401] on span "[DATE] le client a confirmé le compte en banque : 02014995" at bounding box center [869, 403] width 257 height 11
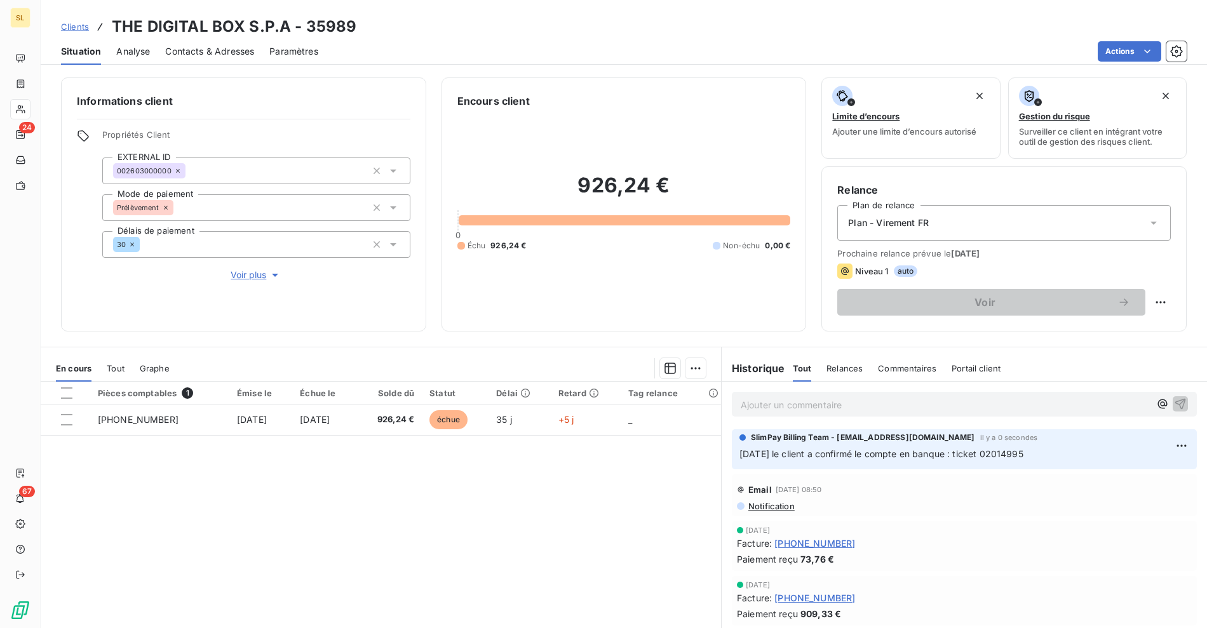
drag, startPoint x: 474, startPoint y: 528, endPoint x: 642, endPoint y: 94, distance: 465.1
click at [478, 518] on div "Pièces comptables 1 Émise le Échue le Solde dû Statut Délai Retard Tag relance …" at bounding box center [381, 504] width 680 height 245
click at [648, 91] on div "Encours client 926,24 € 0 Échu 926,24 € Non-échu 0,00 €" at bounding box center [623, 204] width 365 height 254
click at [504, 502] on div "Pièces comptables 1 Émise le Échue le Solde dû Statut Délai Retard Tag relance …" at bounding box center [381, 504] width 680 height 245
click at [875, 403] on p "Ajouter un commentaire ﻿" at bounding box center [945, 405] width 409 height 16
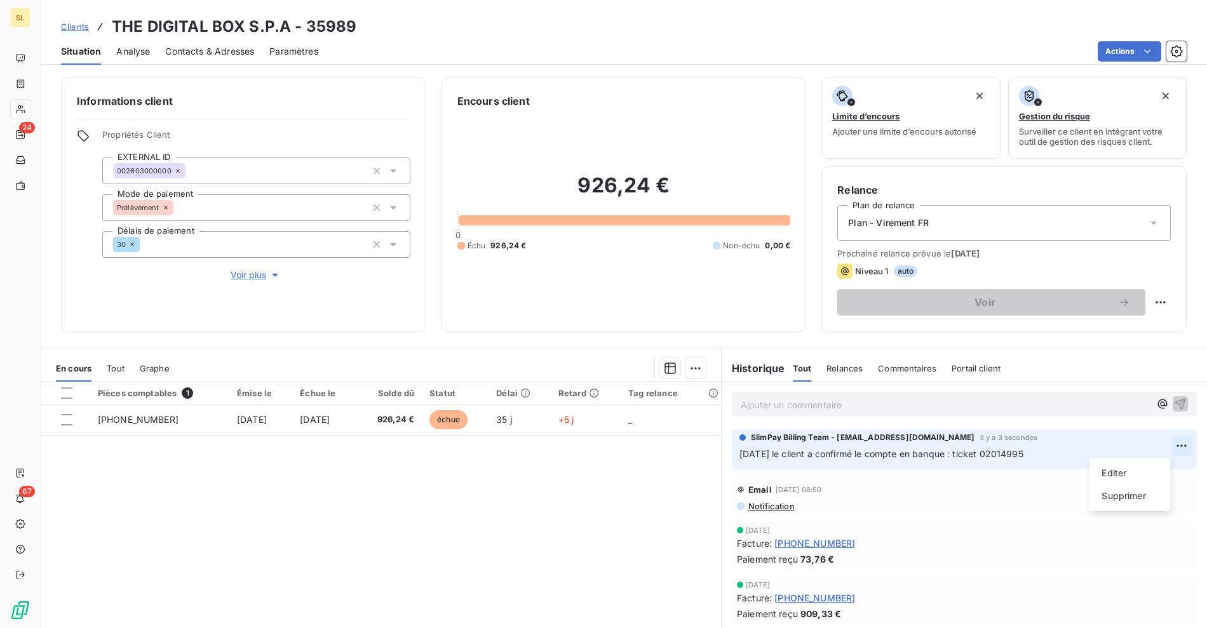
click at [1164, 440] on html "SL 24 67 Clients THE DIGITAL BOX S.P.A - 35989 Situation Analyse Contacts & Adr…" at bounding box center [603, 314] width 1207 height 628
click at [1113, 473] on div "Editer" at bounding box center [1129, 473] width 71 height 20
click at [1159, 444] on html "SL 24 67 Clients THE DIGITAL BOX S.P.A - 35989 Situation Analyse Contacts & Adr…" at bounding box center [603, 314] width 1207 height 628
click at [1014, 455] on html "SL 24 67 Clients THE DIGITAL BOX S.P.A - 35989 Situation Analyse Contacts & Adr…" at bounding box center [603, 314] width 1207 height 628
drag, startPoint x: 1047, startPoint y: 448, endPoint x: 734, endPoint y: 457, distance: 312.6
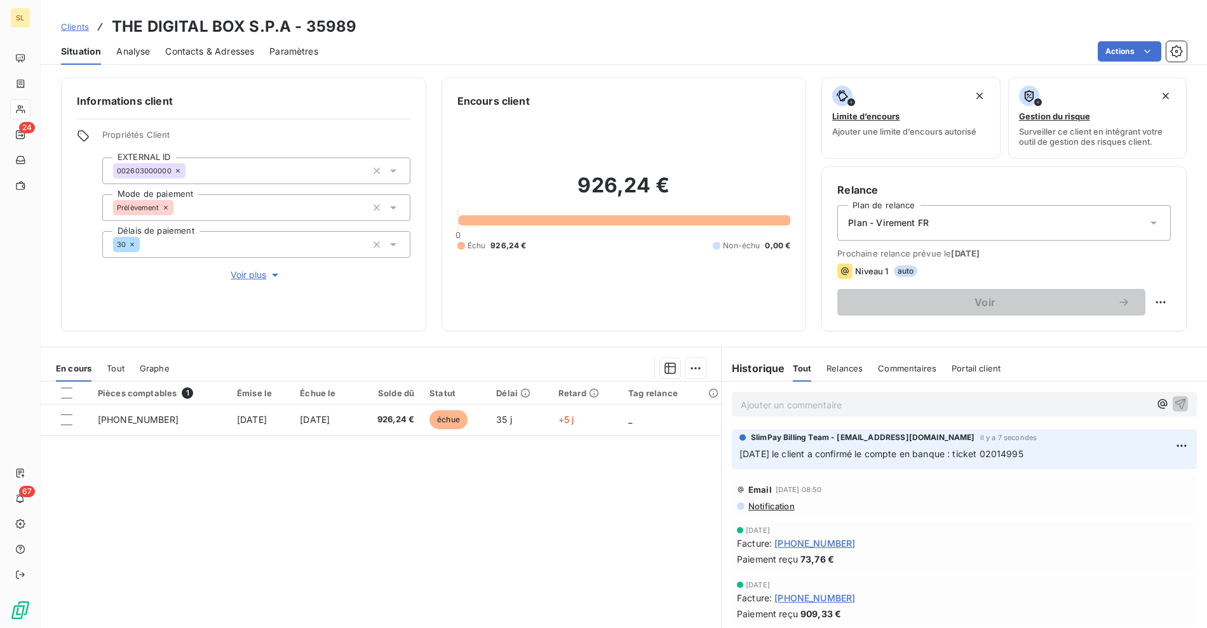
click at [739, 457] on p "[DATE] le client a confirmé le compte en banque : ticket 02014995" at bounding box center [964, 454] width 450 height 15
copy span "[DATE] le client a confirmé le compte en banque : ticket 02014995"
click at [1169, 446] on html "SL 24 67 Clients THE DIGITAL BOX S.P.A - 35989 Situation Analyse Contacts & Adr…" at bounding box center [603, 314] width 1207 height 628
click at [1119, 492] on div "Supprimer" at bounding box center [1129, 496] width 71 height 20
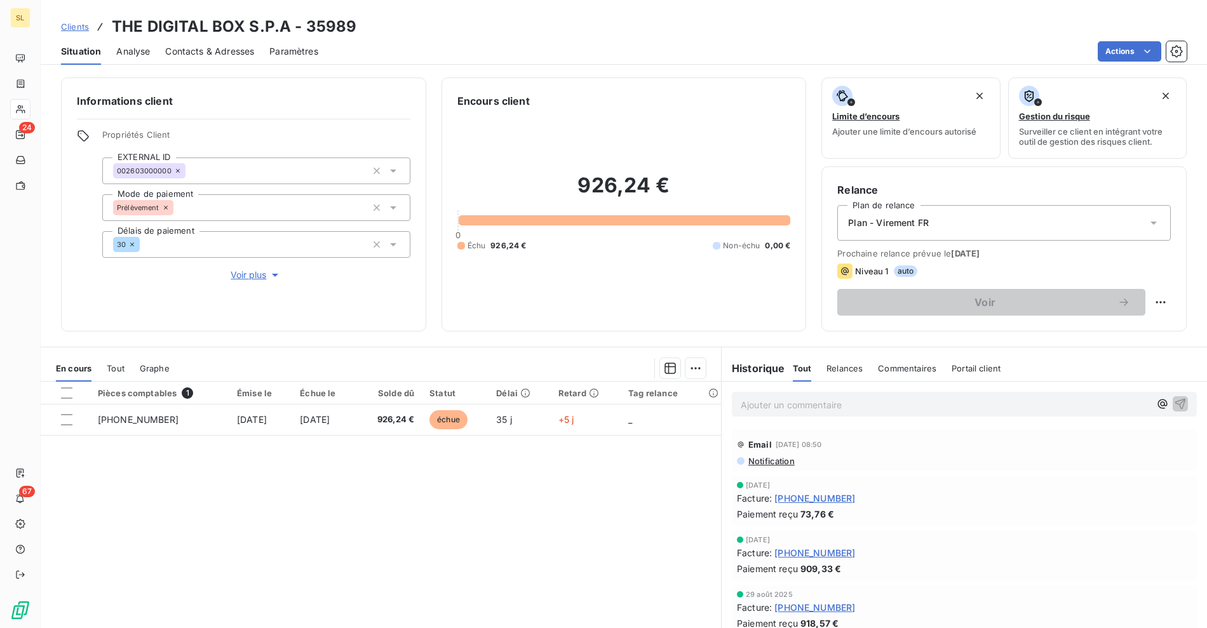
click at [830, 403] on p "Ajouter un commentaire ﻿" at bounding box center [945, 405] width 409 height 16
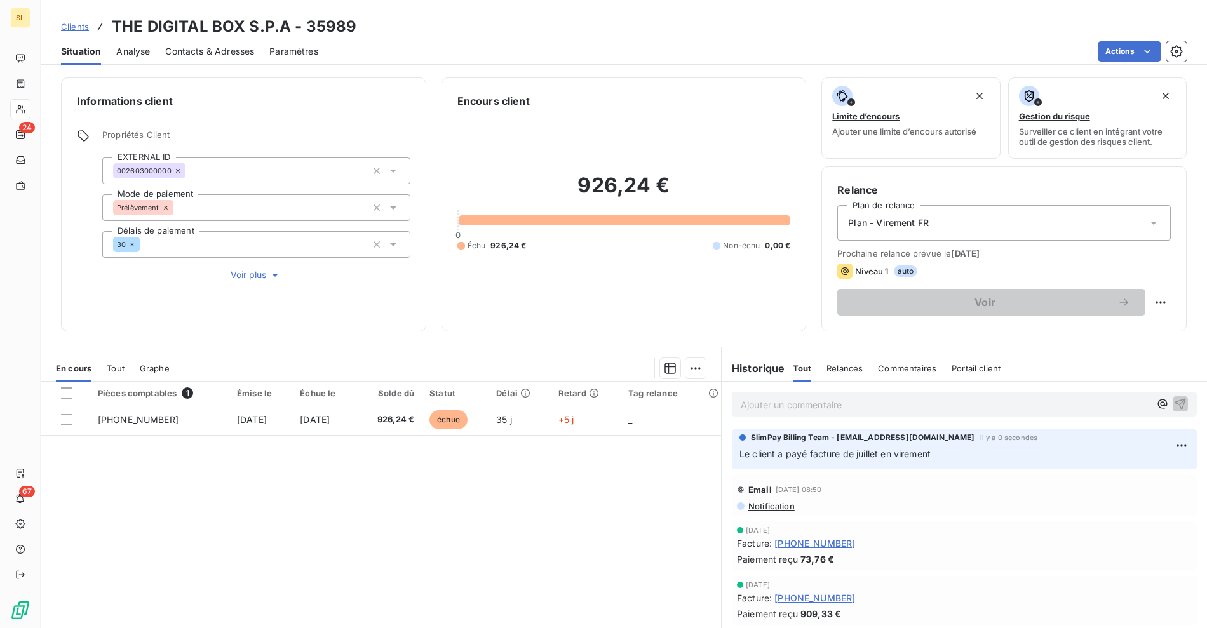
click at [849, 402] on p "Ajouter un commentaire ﻿" at bounding box center [945, 405] width 409 height 16
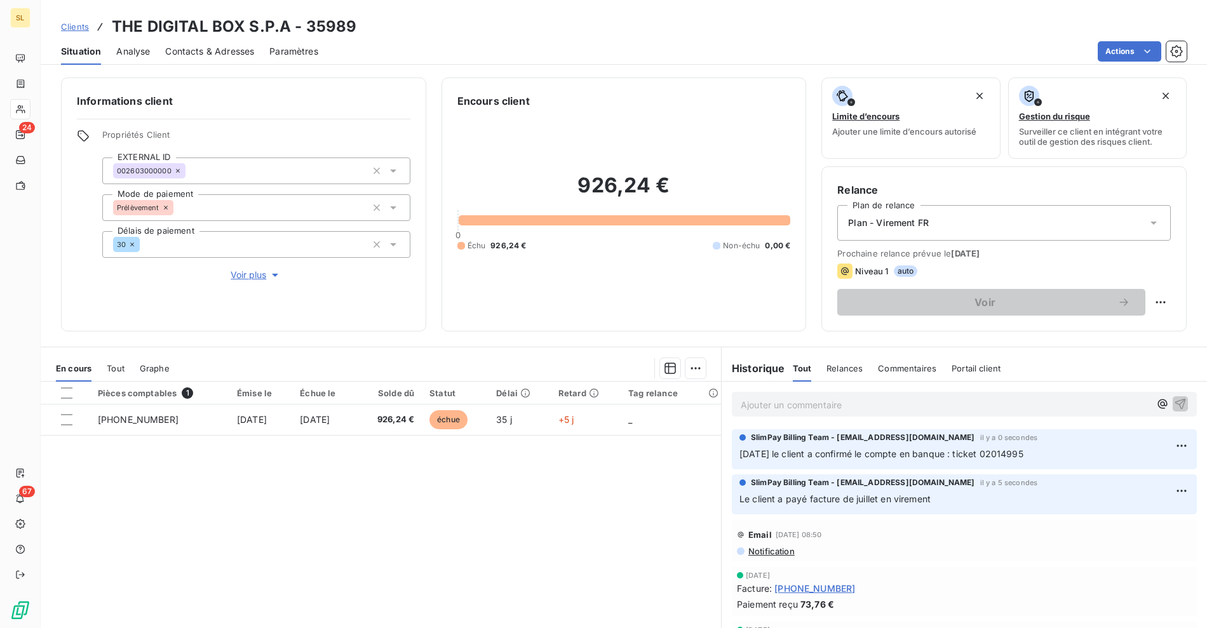
click at [1164, 488] on html "SL 24 67 Clients THE DIGITAL BOX S.P.A - 35989 Situation Analyse Contacts & Adr…" at bounding box center [603, 314] width 1207 height 628
click at [1119, 524] on div "Editer" at bounding box center [1129, 518] width 71 height 20
click at [859, 501] on span "Le client a payé facture de juillet en virement" at bounding box center [834, 499] width 191 height 11
click at [1165, 492] on html "SL 24 67 Clients THE DIGITAL BOX S.P.A - 35989 Situation Analyse Contacts & Adr…" at bounding box center [603, 314] width 1207 height 628
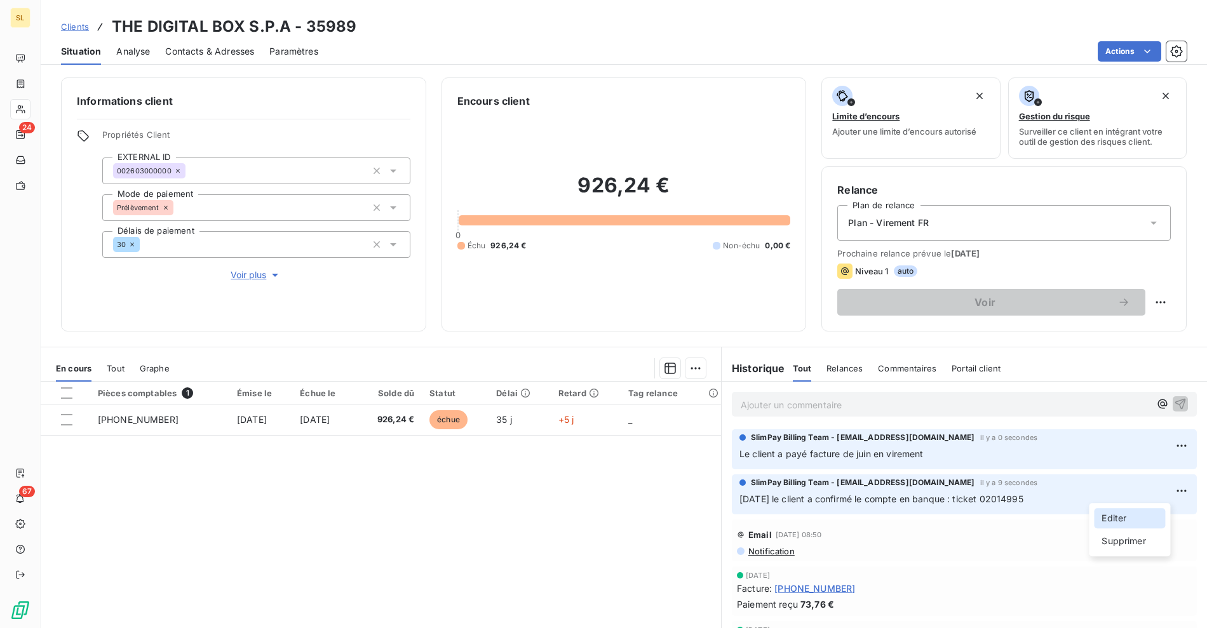
click at [1130, 518] on div "Editer" at bounding box center [1129, 518] width 71 height 20
drag, startPoint x: 1048, startPoint y: 494, endPoint x: 1002, endPoint y: 503, distance: 47.2
click at [1047, 494] on p "[DATE] le client a confirmé le compte en banque : ticket 02014995" at bounding box center [964, 499] width 450 height 15
click at [1164, 487] on html "SL 24 67 Clients THE DIGITAL BOX S.P.A - 35989 Situation Analyse Contacts & Adr…" at bounding box center [603, 314] width 1207 height 628
click at [1122, 516] on div "Editer" at bounding box center [1129, 518] width 71 height 20
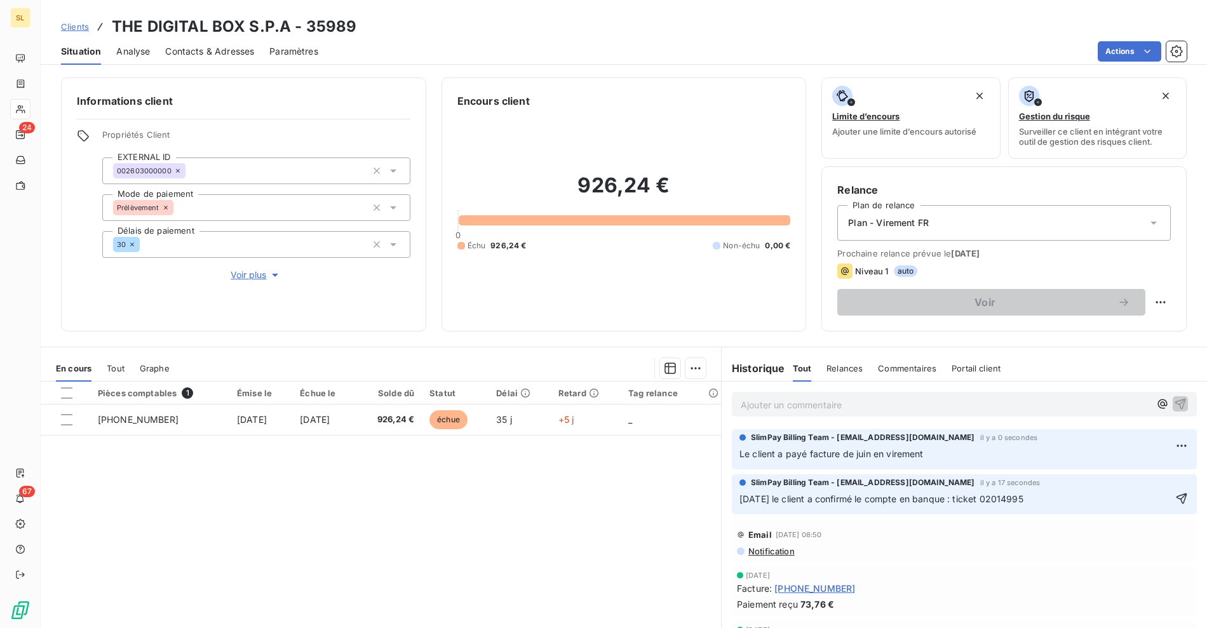
click at [956, 496] on span "[DATE] le client a confirmé le compte en banque : ticket 02014995" at bounding box center [881, 499] width 284 height 11
click at [945, 500] on span "[DATE] le client a confirmé le compte en banque : ticket 02014995" at bounding box center [881, 499] width 284 height 11
click at [946, 499] on span "[DATE] le client a confirmé le compte en banque : ticket 02014995" at bounding box center [881, 499] width 284 height 11
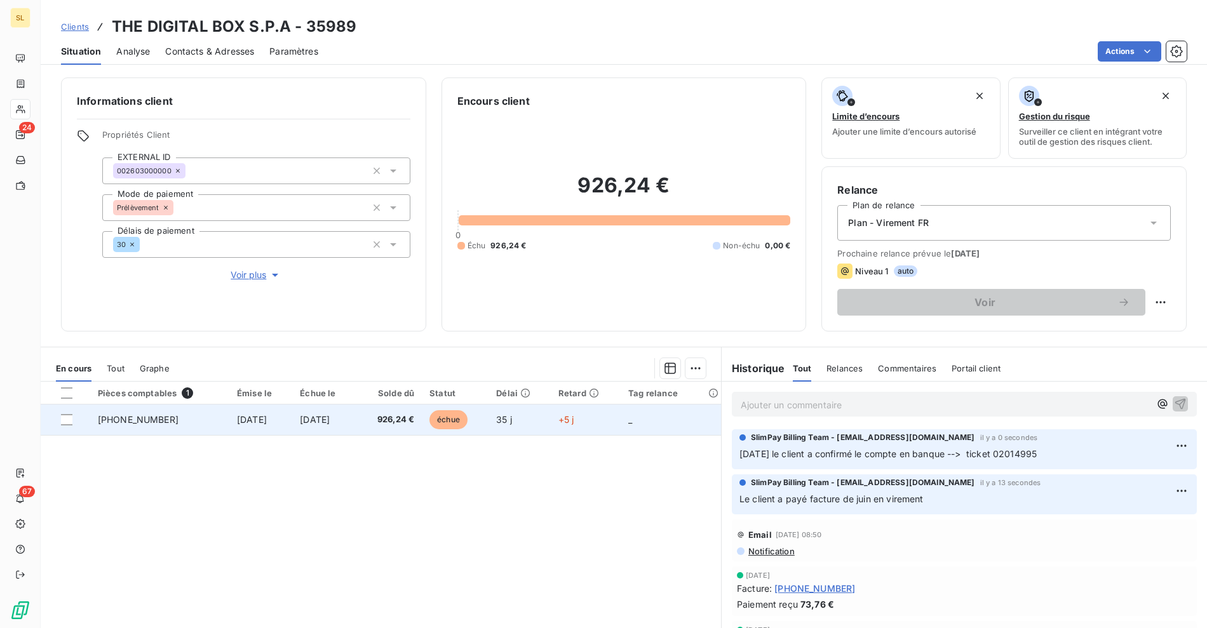
click at [158, 420] on span "[PHONE_NUMBER]" at bounding box center [138, 419] width 81 height 11
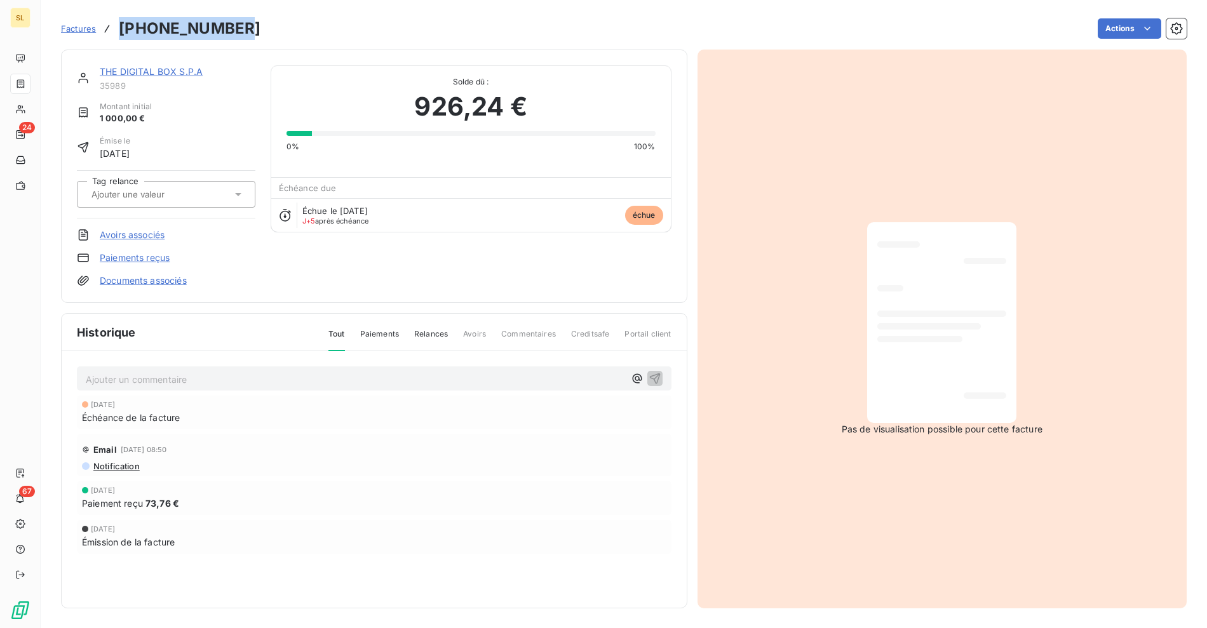
drag, startPoint x: 116, startPoint y: 29, endPoint x: 239, endPoint y: 31, distance: 123.9
click at [239, 31] on div "Factures [PHONE_NUMBER] Actions" at bounding box center [624, 28] width 1126 height 27
